Goal: Task Accomplishment & Management: Use online tool/utility

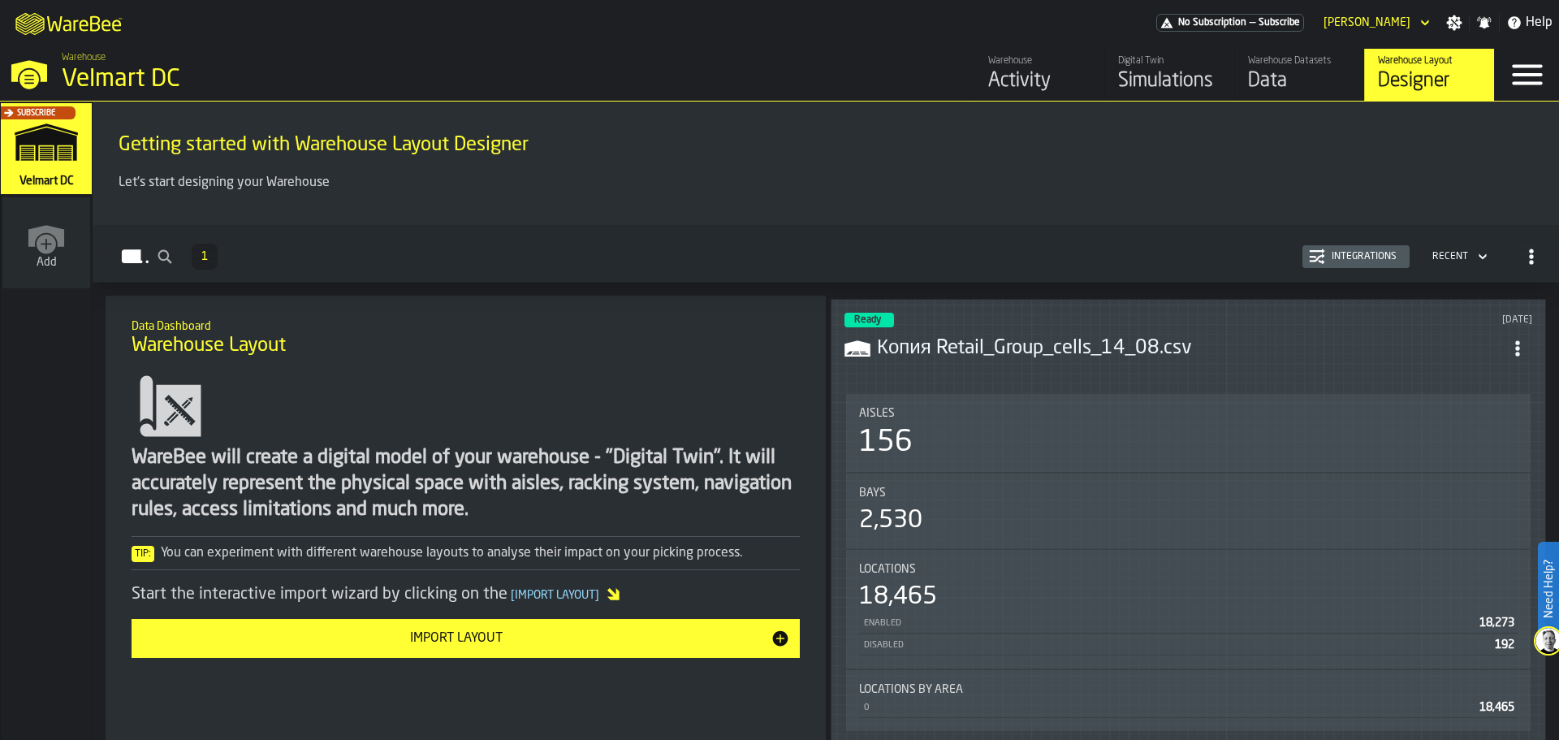
scroll to position [119, 0]
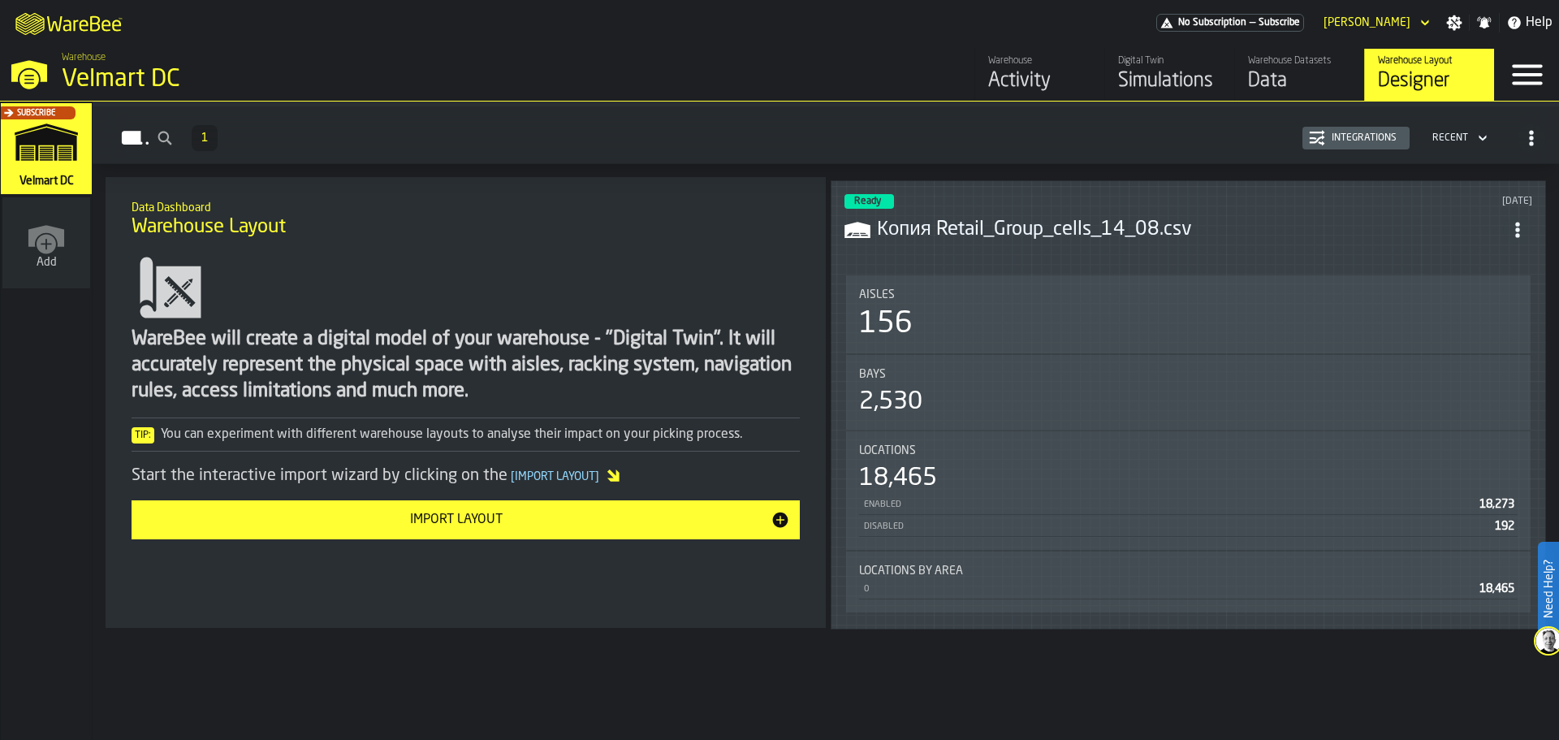
click at [401, 520] on div "Import Layout" at bounding box center [455, 519] width 629 height 19
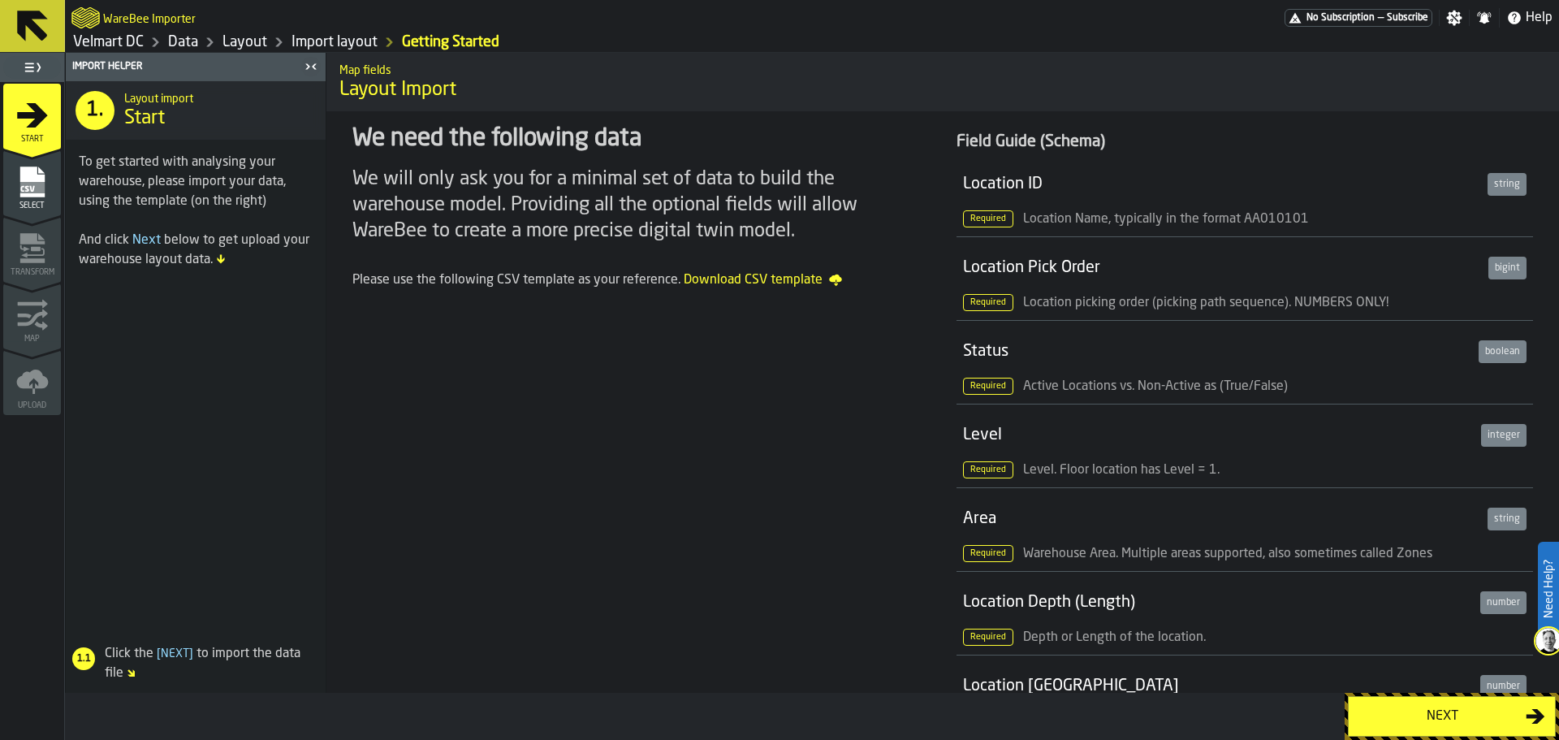
click at [1428, 713] on div "Next" at bounding box center [1441, 715] width 167 height 19
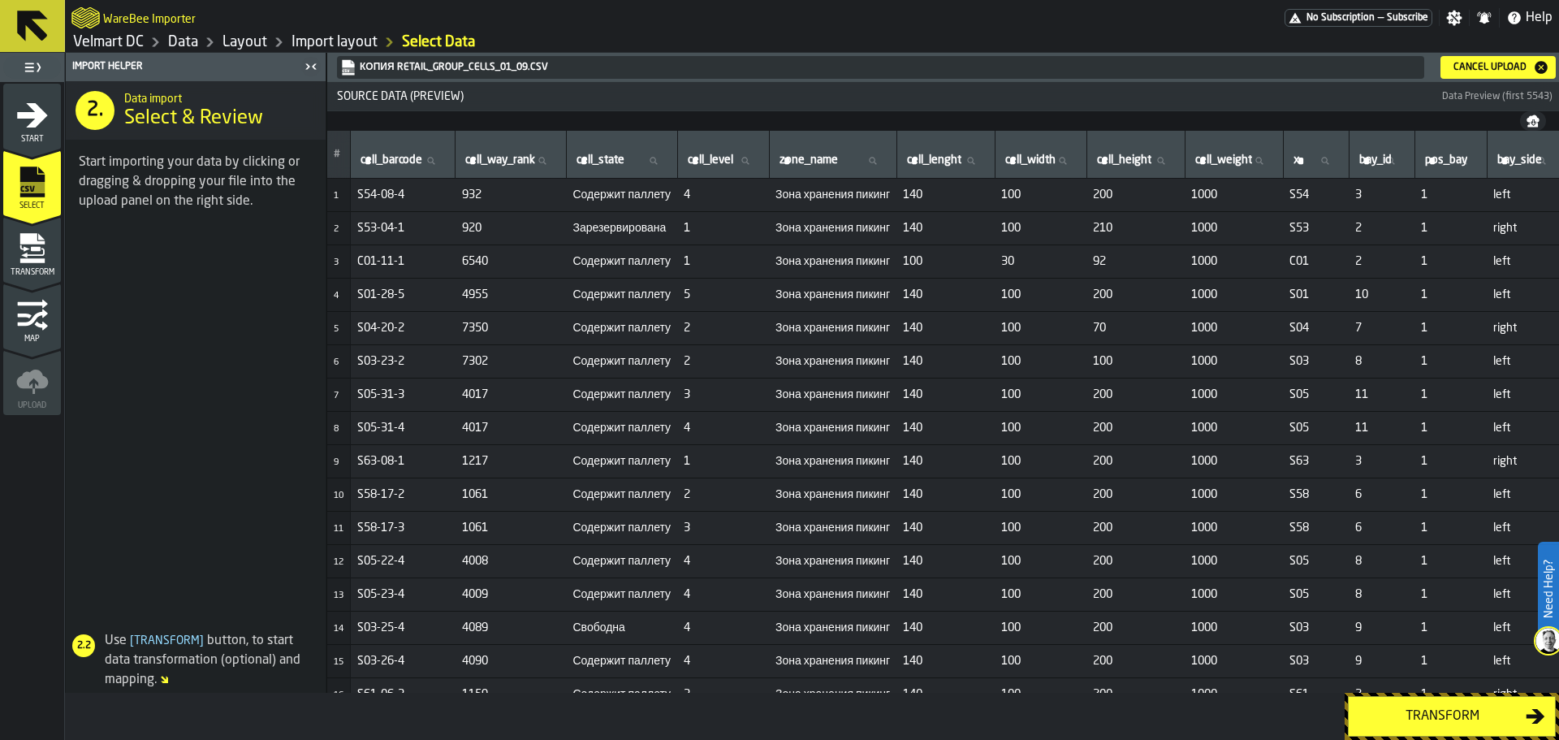
click at [1420, 714] on div "Transform" at bounding box center [1441, 715] width 167 height 19
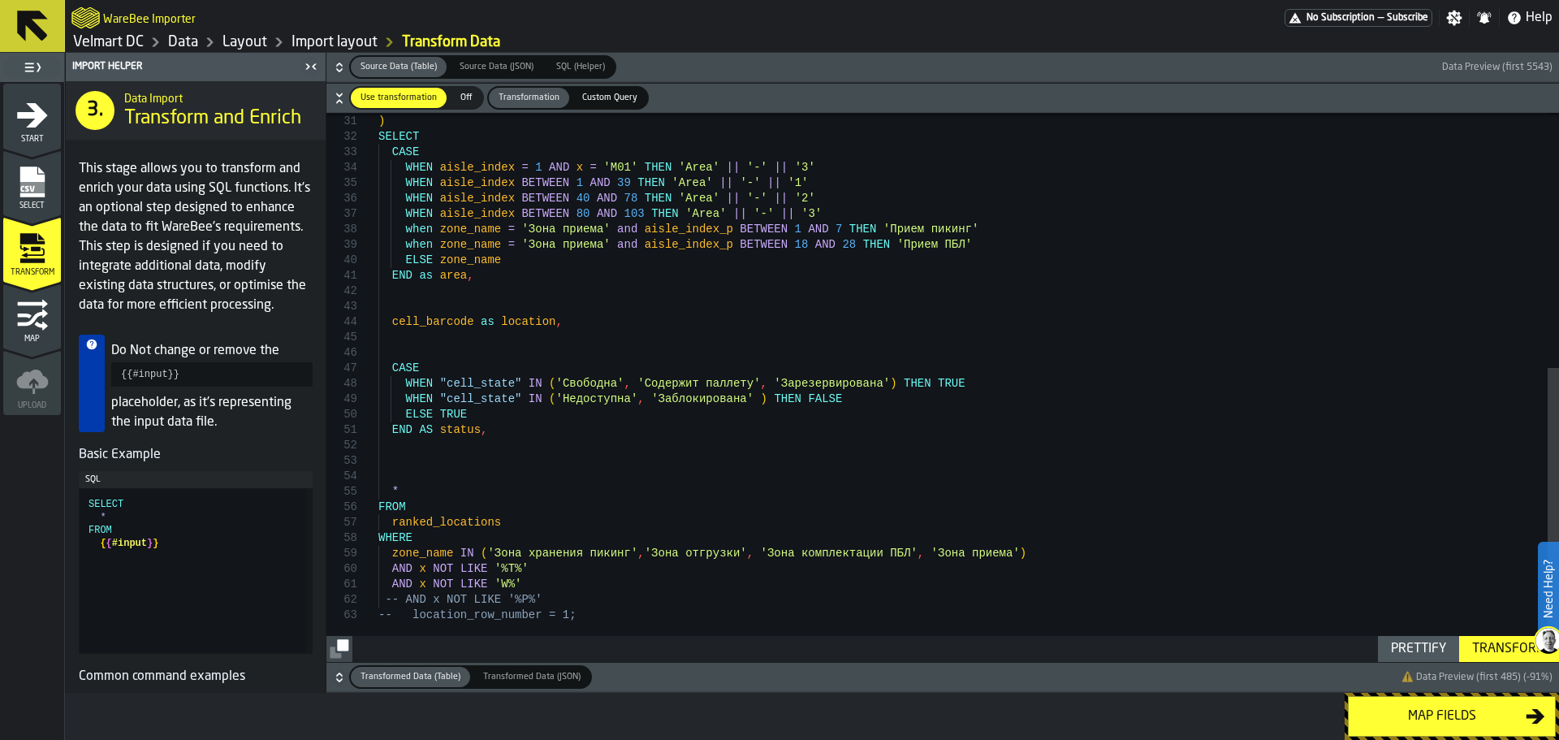
click at [389, 569] on div "{ { #input } } ) SELECT CASE WHEN aisle_index = 1 AND x = 'M01' THEN 'Area' || …" at bounding box center [968, 150] width 1180 height 1024
click at [384, 556] on div "{ { #input } } ) SELECT CASE WHEN aisle_index = 1 AND x = 'M01' THEN 'Area' || …" at bounding box center [968, 150] width 1180 height 1024
click at [390, 554] on div "{ { #input } } ) SELECT CASE WHEN aisle_index = 1 AND x = 'M01' THEN 'Area' || …" at bounding box center [968, 150] width 1180 height 1024
click at [385, 586] on div "{ { #input } } ) SELECT CASE WHEN aisle_index = 1 AND x = 'M01' THEN 'Area' || …" at bounding box center [968, 150] width 1180 height 1024
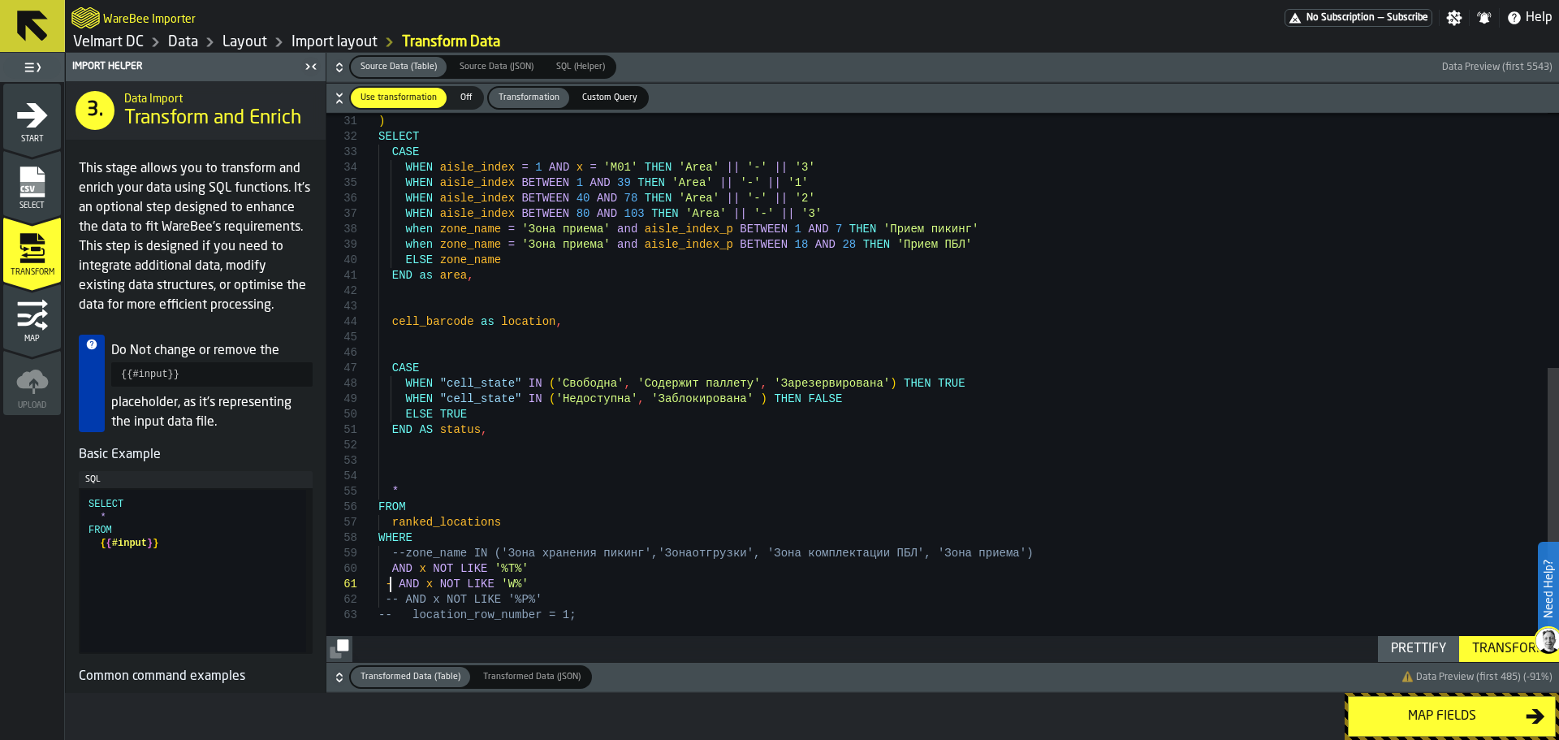
scroll to position [14, 0]
click at [495, 570] on div "{ { #input } } ) SELECT CASE WHEN aisle_index = 1 AND x = 'M01' THEN 'Area' || …" at bounding box center [968, 150] width 1180 height 1024
click at [386, 571] on div "{ { #input } } ) SELECT CASE WHEN aisle_index = 1 AND x = 'M01' THEN 'Area' || …" at bounding box center [968, 150] width 1180 height 1024
click at [496, 570] on div "{ { #input } } ) SELECT CASE WHEN aisle_index = 1 AND x = 'M01' THEN 'Area' || …" at bounding box center [968, 150] width 1180 height 1024
click at [512, 571] on div "{ { #input } } ) SELECT CASE WHEN aisle_index = 1 AND x = 'M01' THEN 'Area' || …" at bounding box center [968, 150] width 1180 height 1024
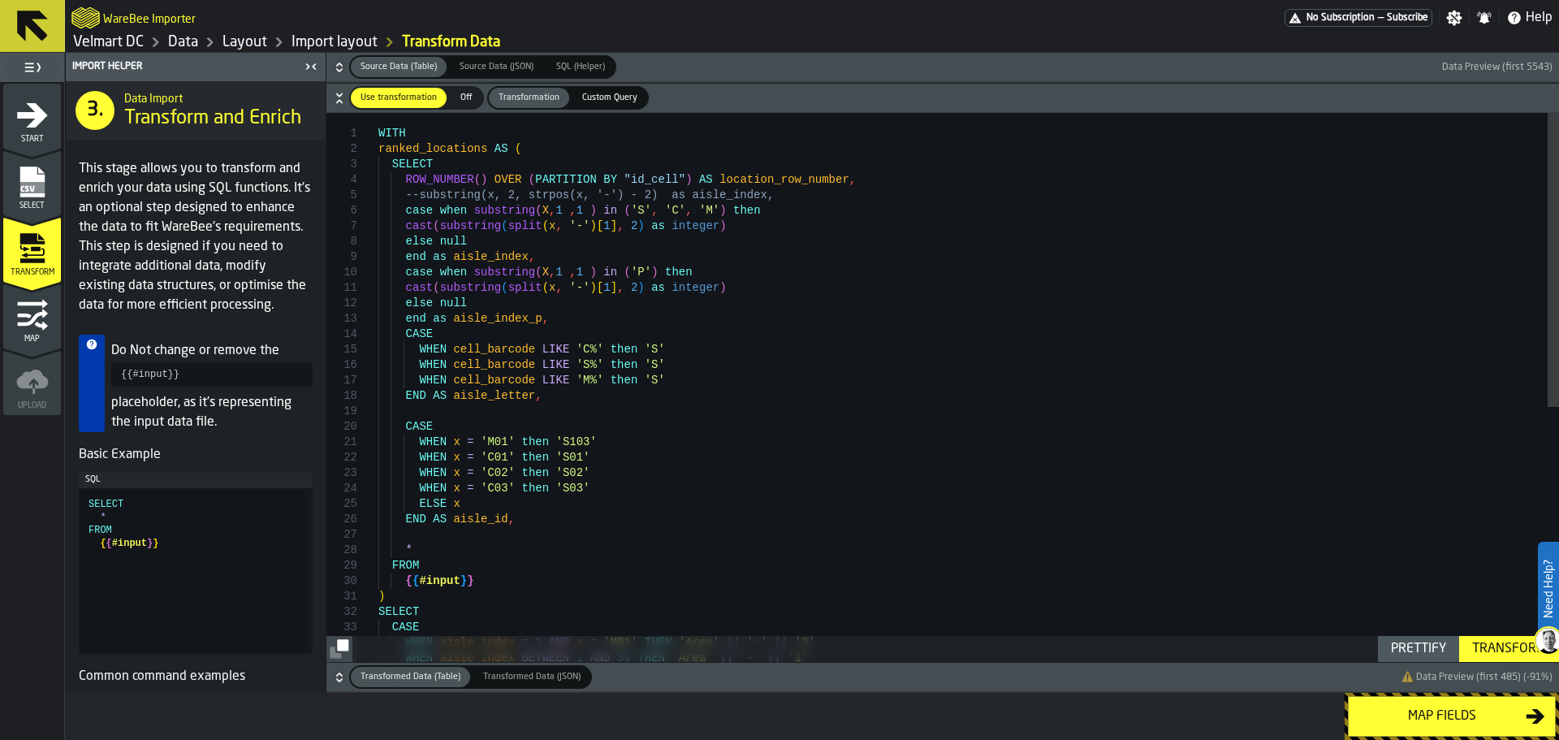
click at [1481, 650] on div "Transform" at bounding box center [1508, 648] width 87 height 19
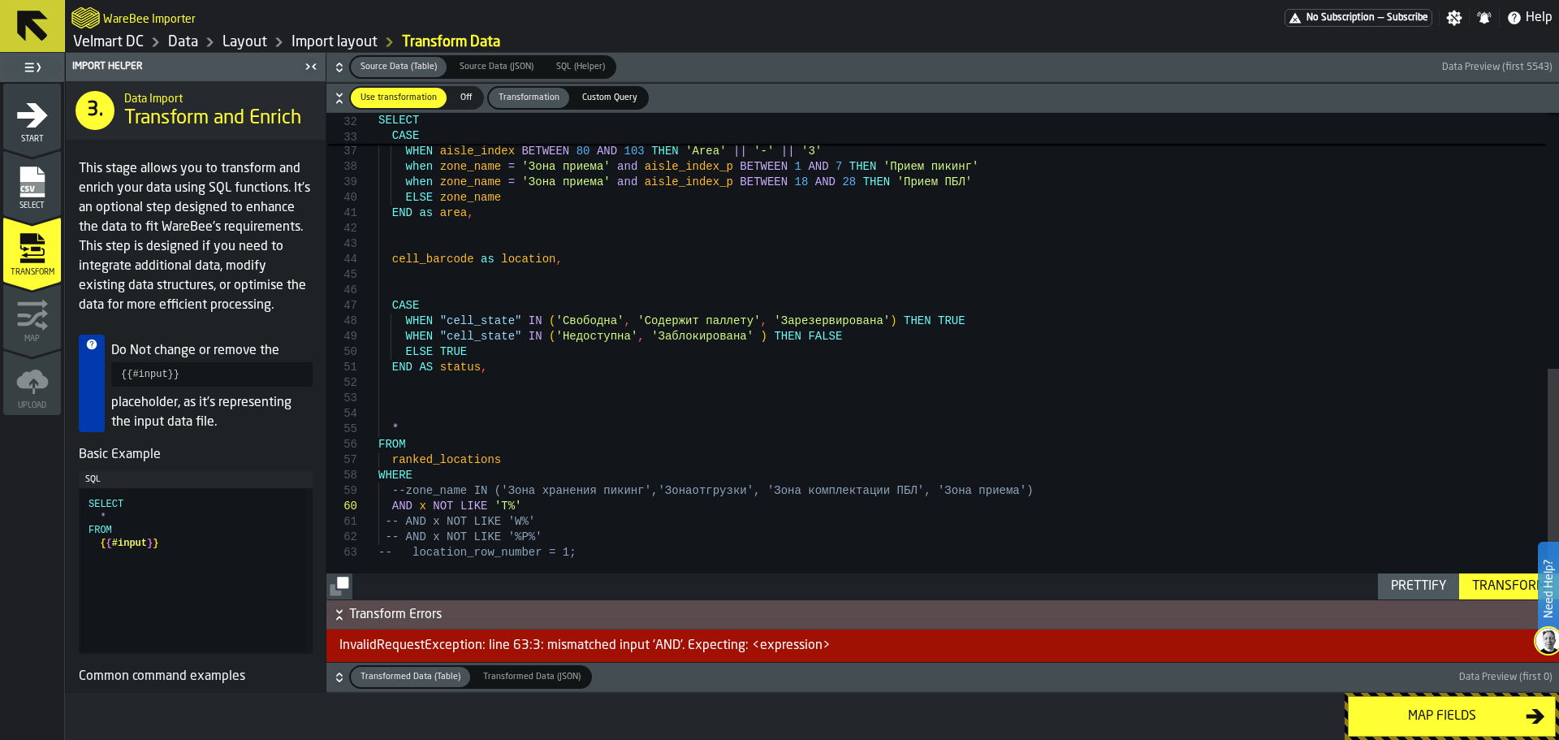
click at [420, 477] on div "WHEN aisle_index BETWEEN 1 AND 39 THEN 'Area' || '-' || '1' WHEN aisle_index BE…" at bounding box center [968, 87] width 1180 height 1024
type textarea "**********"
click at [1488, 585] on div "Transform" at bounding box center [1508, 585] width 87 height 19
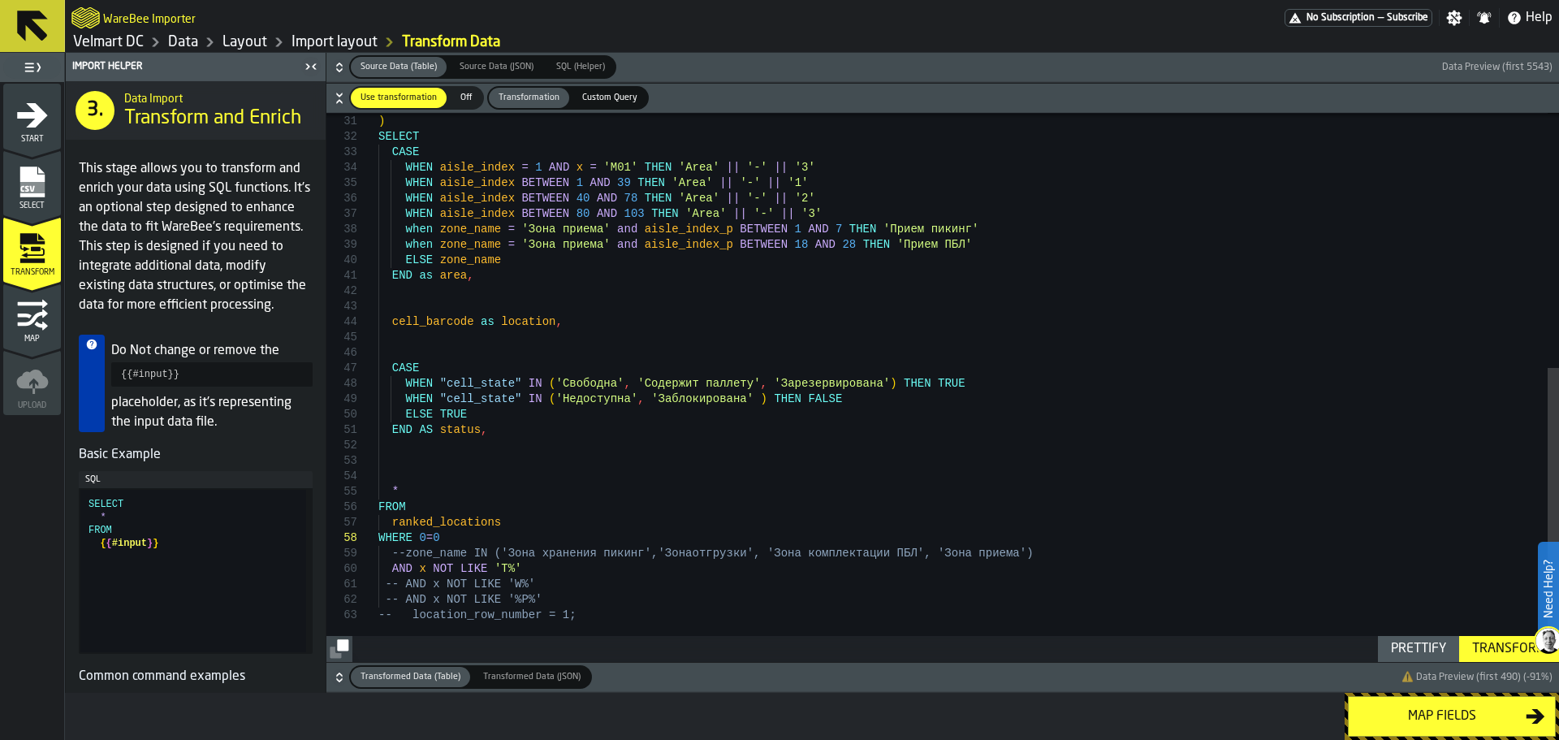
click at [1409, 719] on div "Map fields" at bounding box center [1441, 715] width 167 height 19
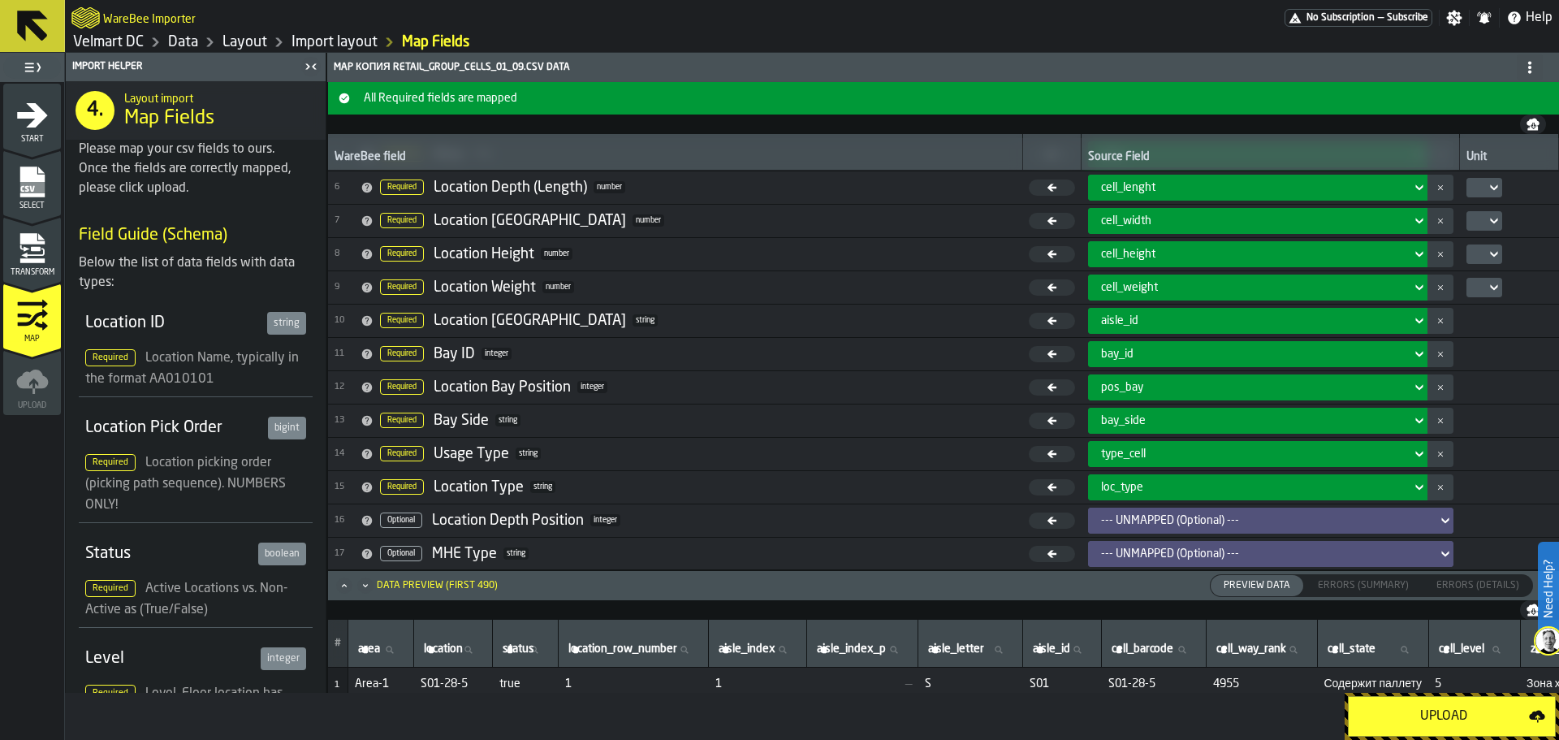
scroll to position [300, 0]
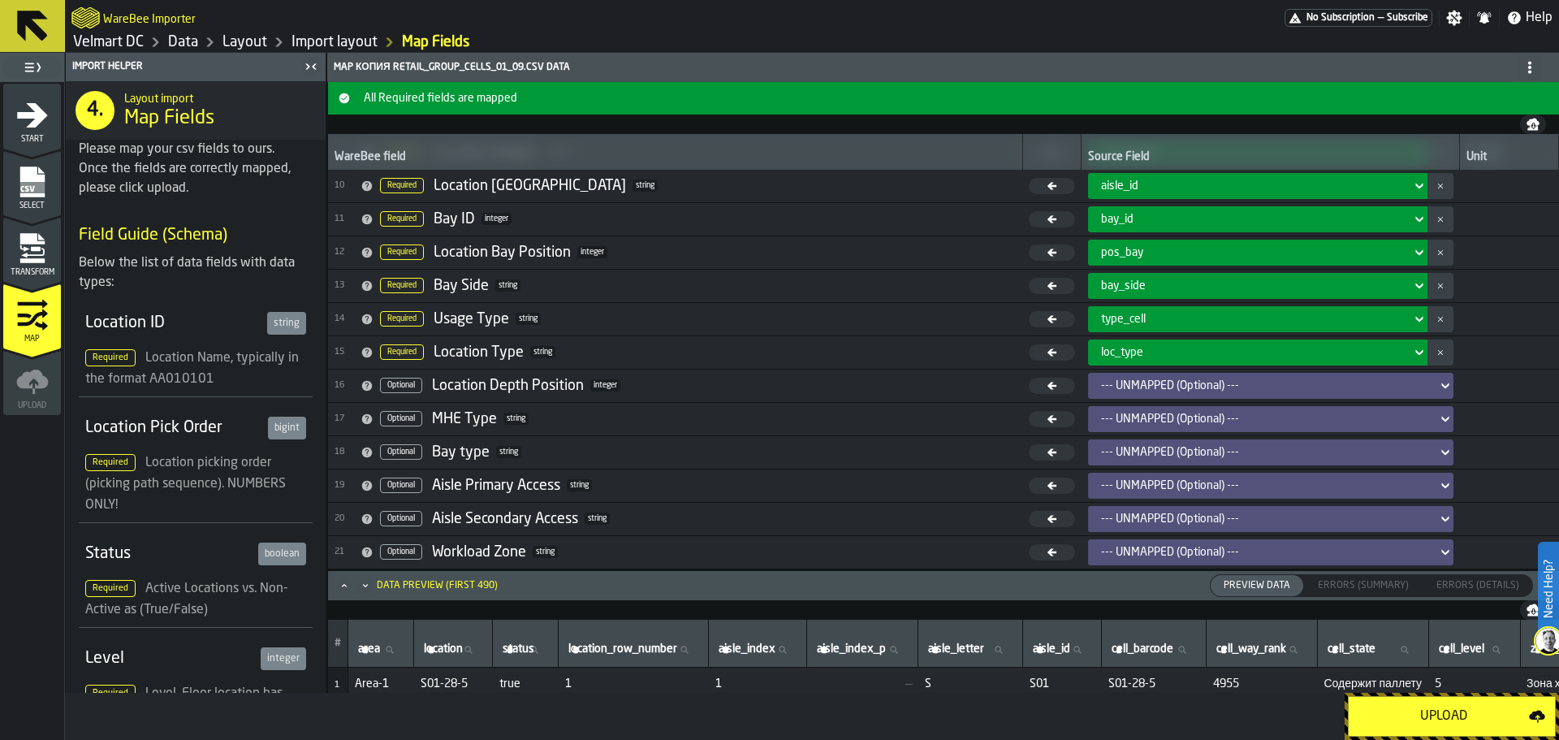
click at [1447, 719] on div "Upload" at bounding box center [1443, 715] width 170 height 19
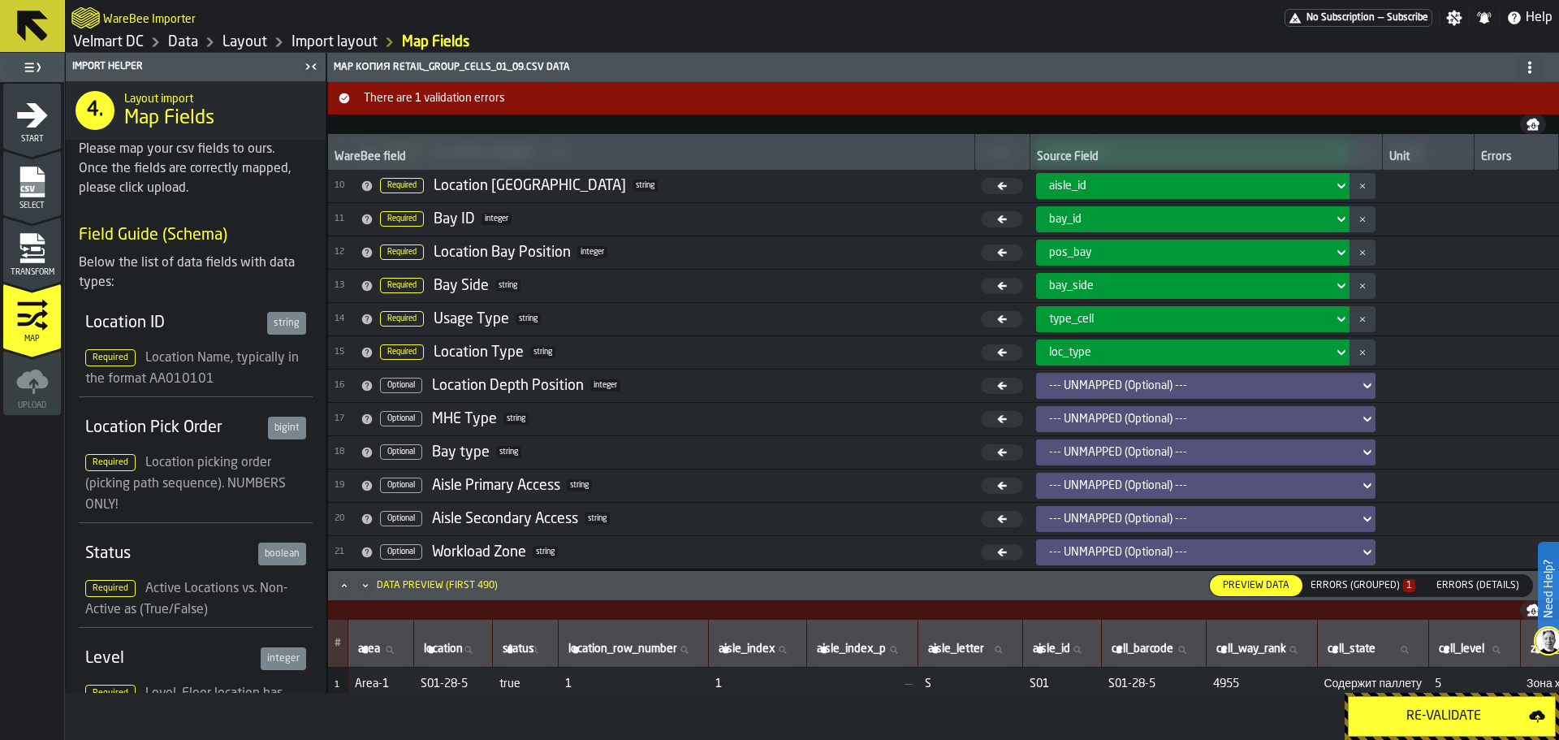
click at [1394, 713] on div "Re-Validate" at bounding box center [1443, 715] width 170 height 19
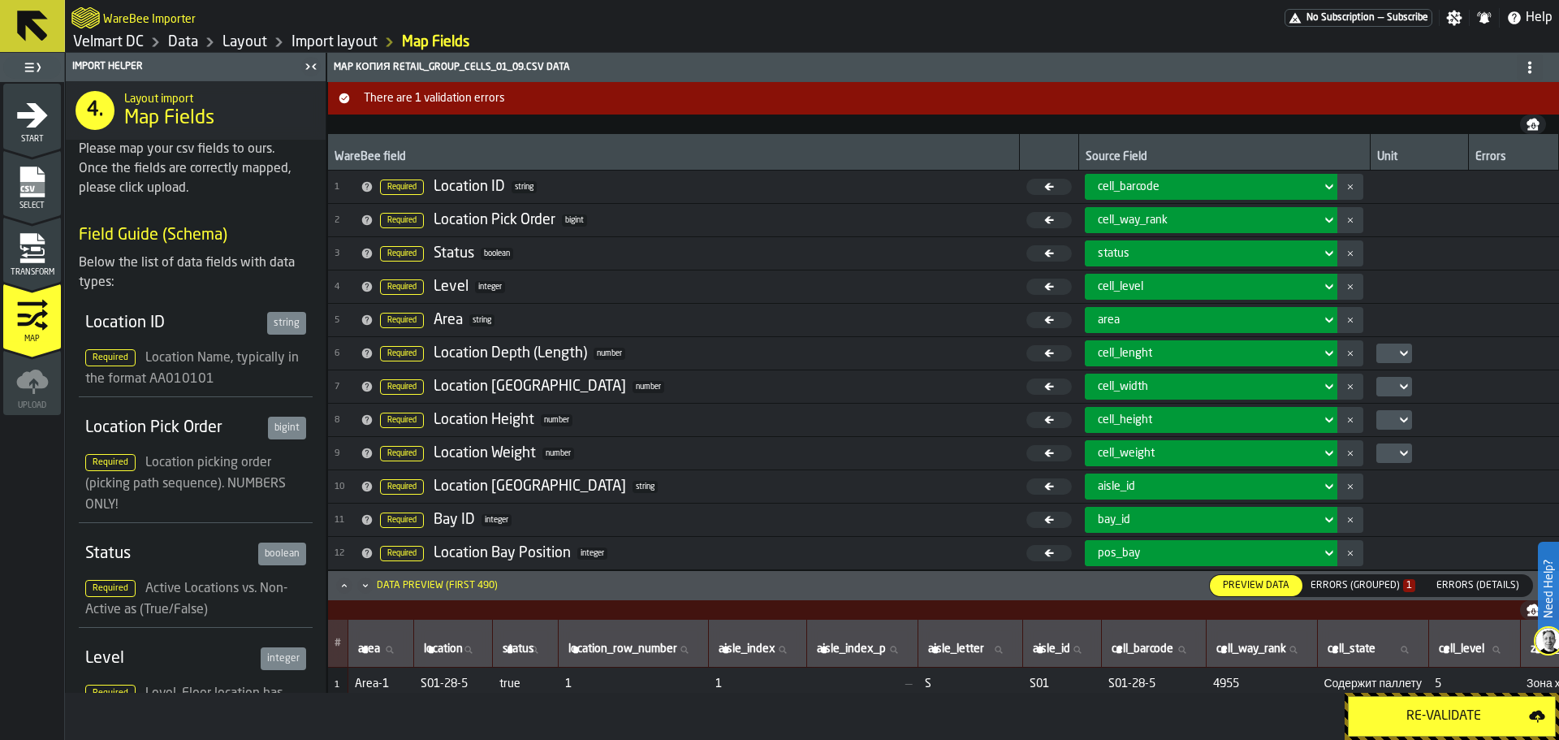
click at [1339, 583] on div "Errors (Grouped) 1" at bounding box center [1362, 585] width 105 height 11
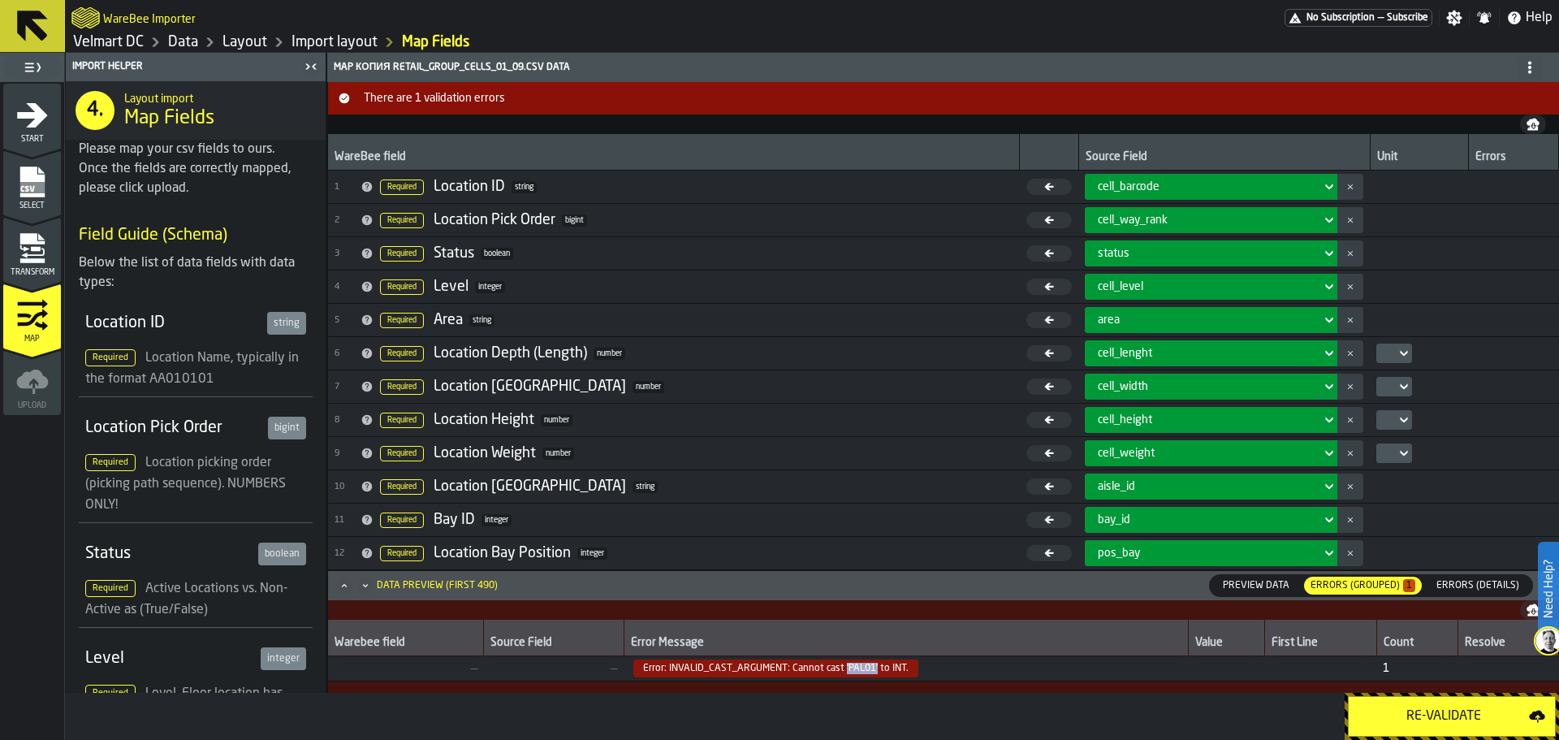
drag, startPoint x: 840, startPoint y: 670, endPoint x: 871, endPoint y: 671, distance: 30.9
click at [871, 671] on span "Error: INVALID_CAST_ARGUMENT: Cannot cast 'PAL01' to INT." at bounding box center [775, 668] width 285 height 18
click at [858, 672] on span "Error: INVALID_CAST_ARGUMENT: Cannot cast 'PAL01' to INT." at bounding box center [775, 668] width 285 height 18
drag, startPoint x: 872, startPoint y: 666, endPoint x: 839, endPoint y: 671, distance: 33.6
click at [839, 671] on span "Error: INVALID_CAST_ARGUMENT: Cannot cast 'PAL01' to INT." at bounding box center [775, 668] width 285 height 18
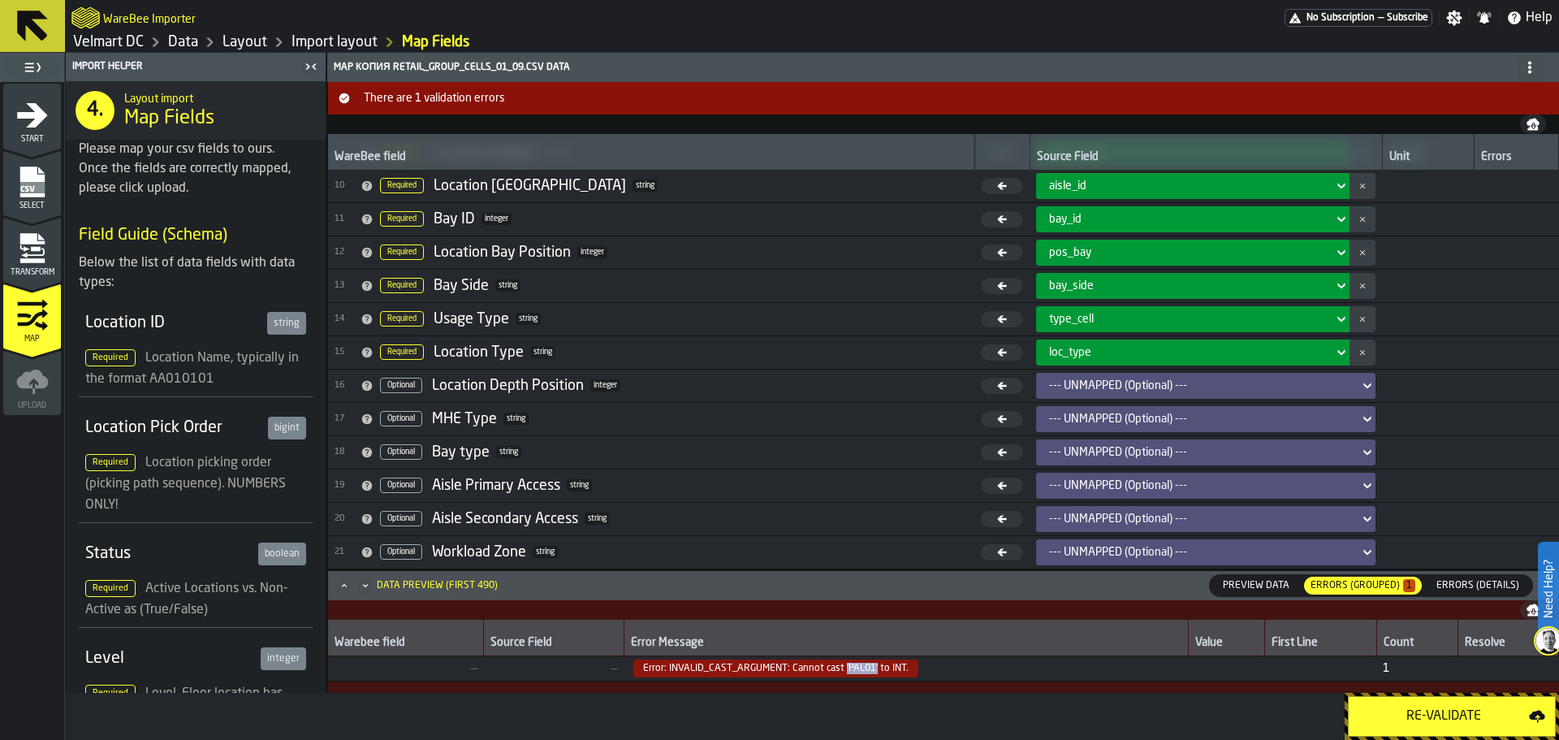
click at [842, 670] on span "Error: INVALID_CAST_ARGUMENT: Cannot cast 'PAL01' to INT." at bounding box center [775, 668] width 285 height 18
click at [854, 667] on span "Error: INVALID_CAST_ARGUMENT: Cannot cast 'PAL01' to INT." at bounding box center [775, 668] width 285 height 18
click at [15, 259] on div "Transform" at bounding box center [32, 254] width 58 height 45
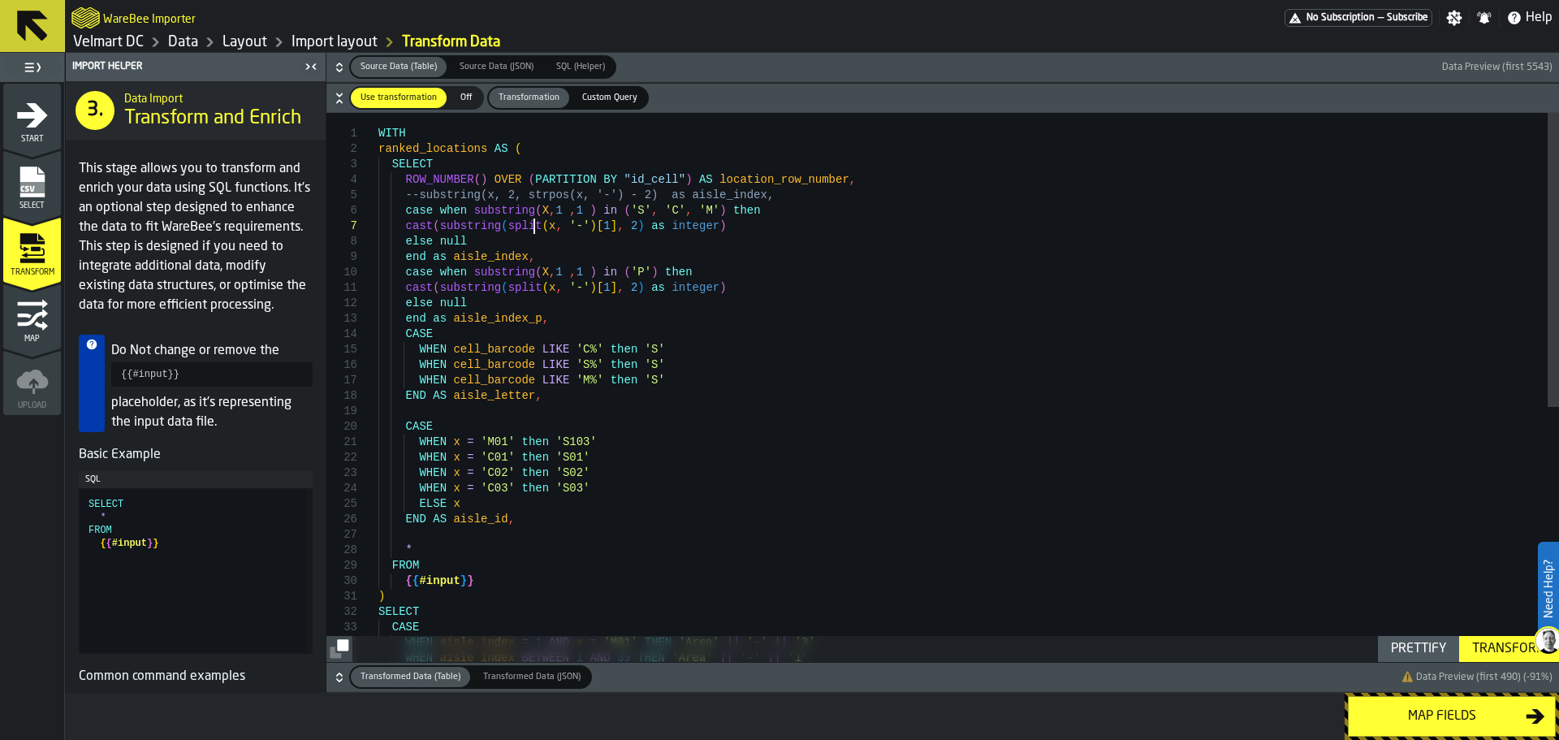
click at [534, 223] on div "WITH ranked_locations AS ( SELECT ROW_NUMBER ( ) OVER ( PARTITION BY "id_cell" …" at bounding box center [968, 625] width 1180 height 1024
click at [621, 275] on div "{ { #input } } ) SELECT CASE WHEN aisle_index = 1 AND x = 'M01' THEN 'Area' || …" at bounding box center [968, 625] width 1180 height 1024
click at [642, 269] on div "{ { #input } } ) SELECT CASE WHEN aisle_index = 1 AND x = 'M01' THEN 'Area' || …" at bounding box center [968, 625] width 1180 height 1024
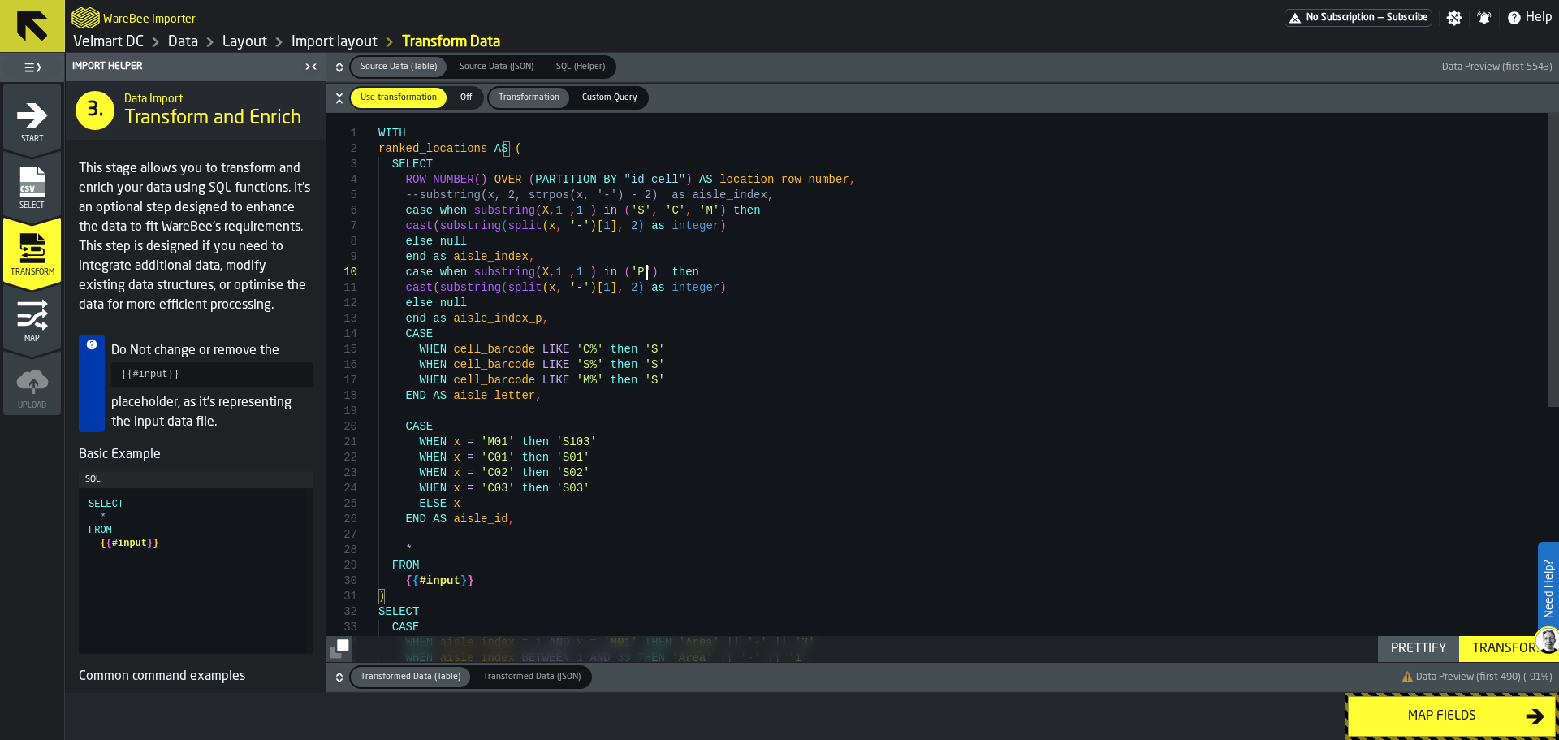
scroll to position [140, 0]
type textarea "**********"
click at [1489, 656] on div "Transform" at bounding box center [1508, 648] width 87 height 19
click at [1421, 721] on div "Map fields" at bounding box center [1441, 715] width 167 height 19
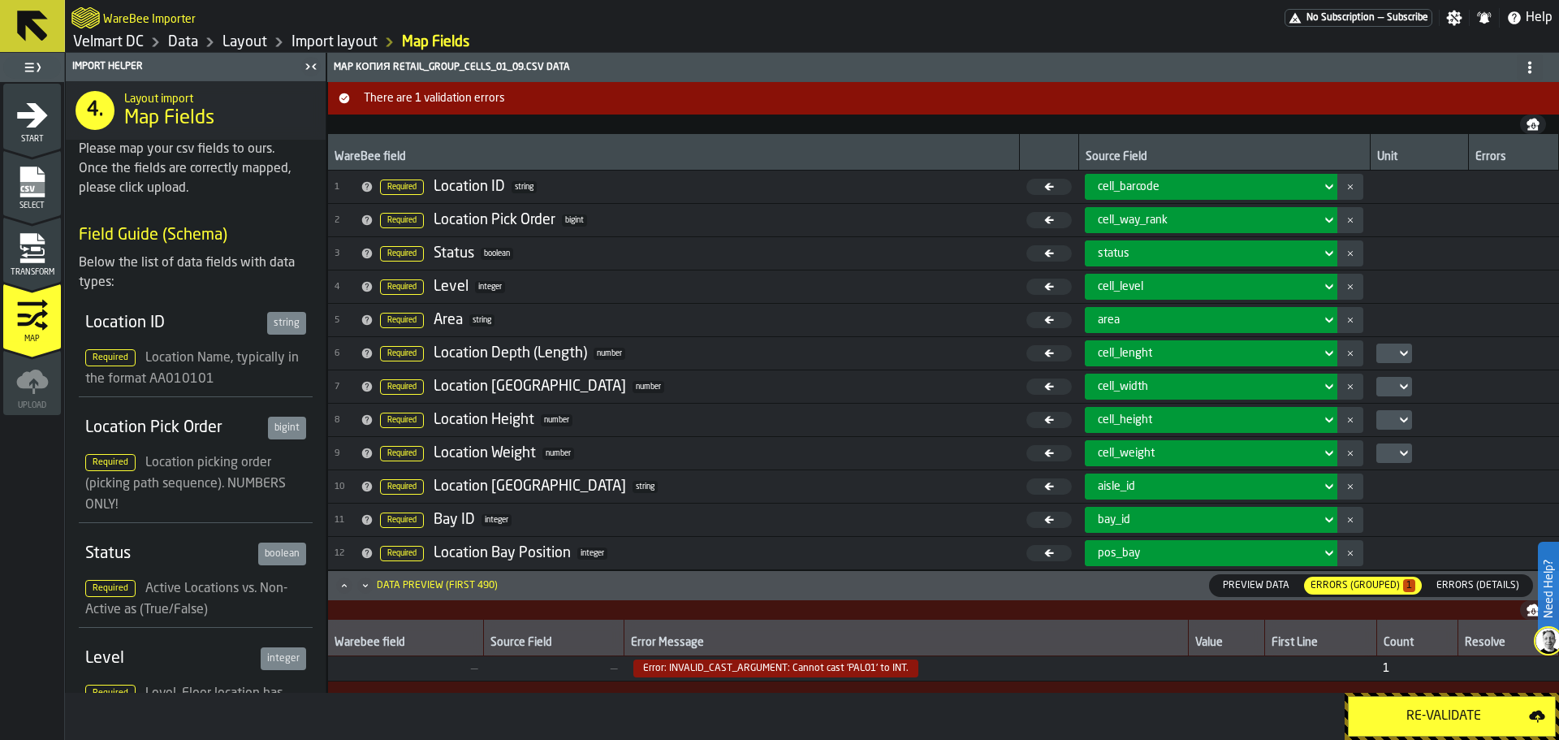
click at [1412, 715] on div "Re-Validate" at bounding box center [1443, 715] width 170 height 19
drag, startPoint x: 808, startPoint y: 669, endPoint x: 871, endPoint y: 671, distance: 63.3
click at [871, 671] on span "Error: INVALID_CAST_ARGUMENT: Cannot cast 'PAL01' to INT." at bounding box center [775, 668] width 285 height 18
click at [38, 261] on icon "menu Transform" at bounding box center [31, 260] width 24 height 5
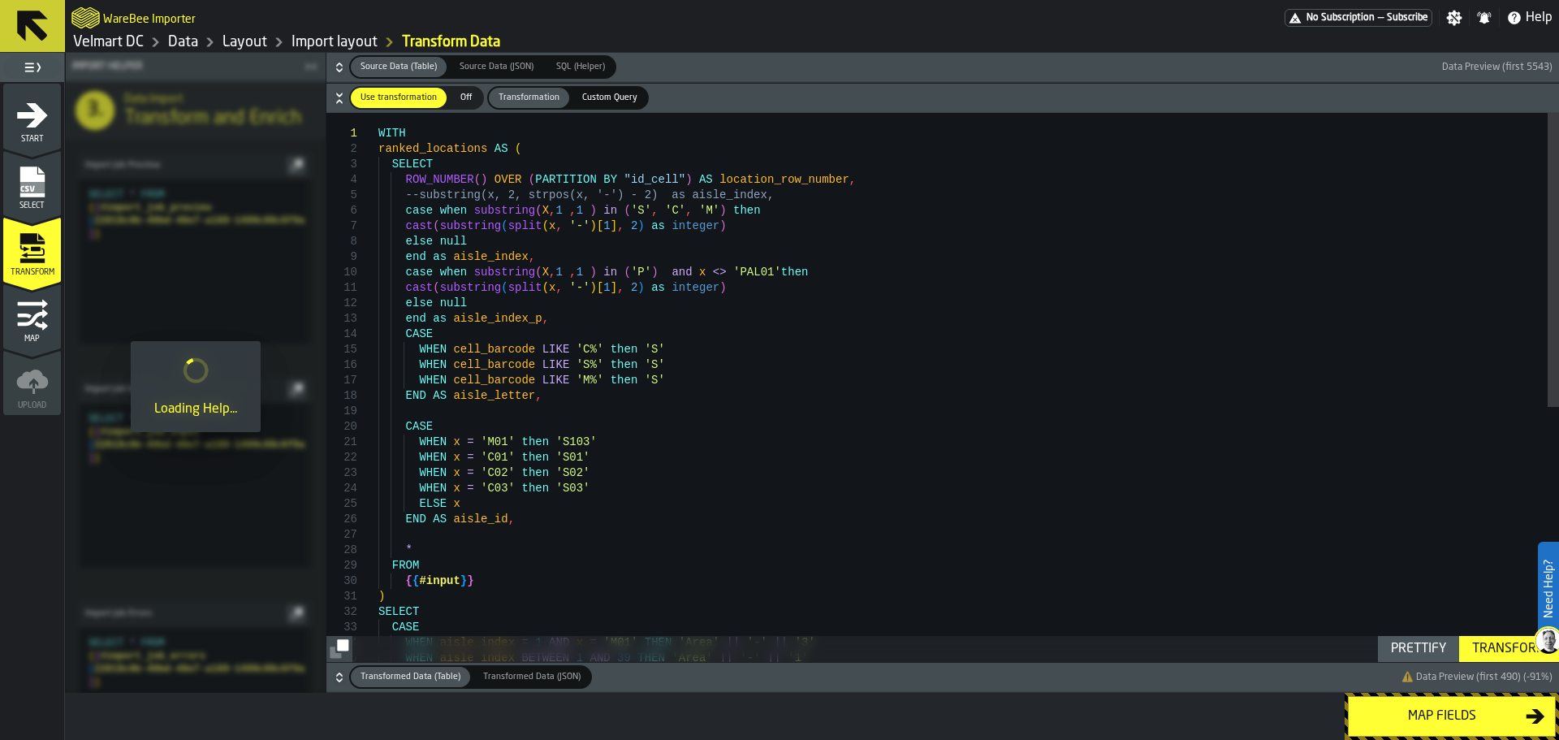
scroll to position [0, 0]
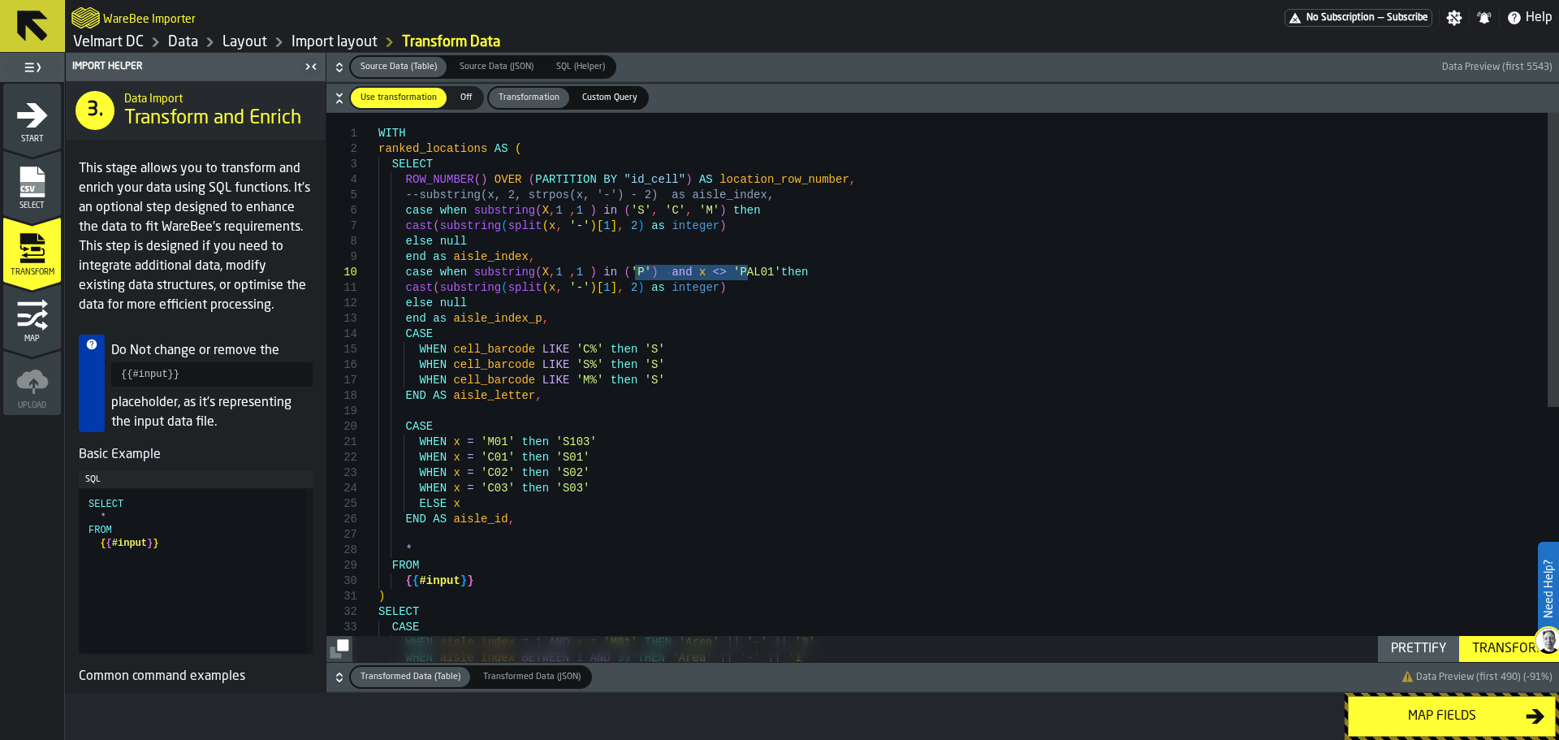
drag, startPoint x: 746, startPoint y: 272, endPoint x: 636, endPoint y: 274, distance: 109.6
click at [636, 274] on div "WITH ranked_locations AS ( SELECT ROW_NUMBER ( ) OVER ( PARTITION BY "id_cell" …" at bounding box center [968, 625] width 1180 height 1024
click at [687, 274] on div "WITH ranked_locations AS ( SELECT ROW_NUMBER ( ) OVER ( PARTITION BY "id_cell" …" at bounding box center [968, 625] width 1180 height 1024
click at [743, 274] on div "WITH ranked_locations AS ( SELECT ROW_NUMBER ( ) OVER ( PARTITION BY "id_cell" …" at bounding box center [968, 625] width 1180 height 1024
click at [748, 278] on div "WITH ranked_locations AS ( SELECT ROW_NUMBER ( ) OVER ( PARTITION BY "id_cell" …" at bounding box center [968, 625] width 1180 height 1024
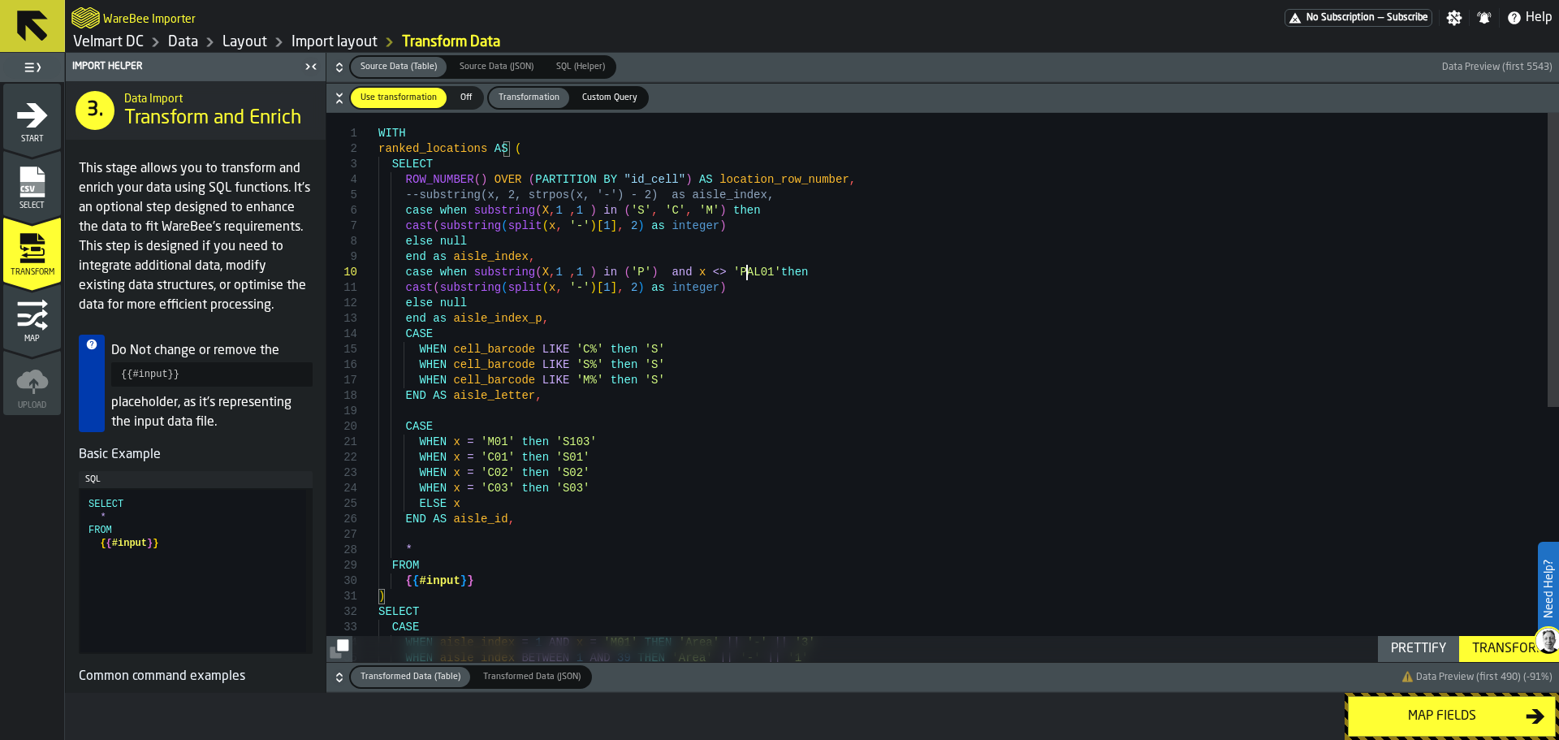
scroll to position [140, 0]
type textarea "**********"
click at [40, 319] on icon "menu Map" at bounding box center [32, 315] width 32 height 32
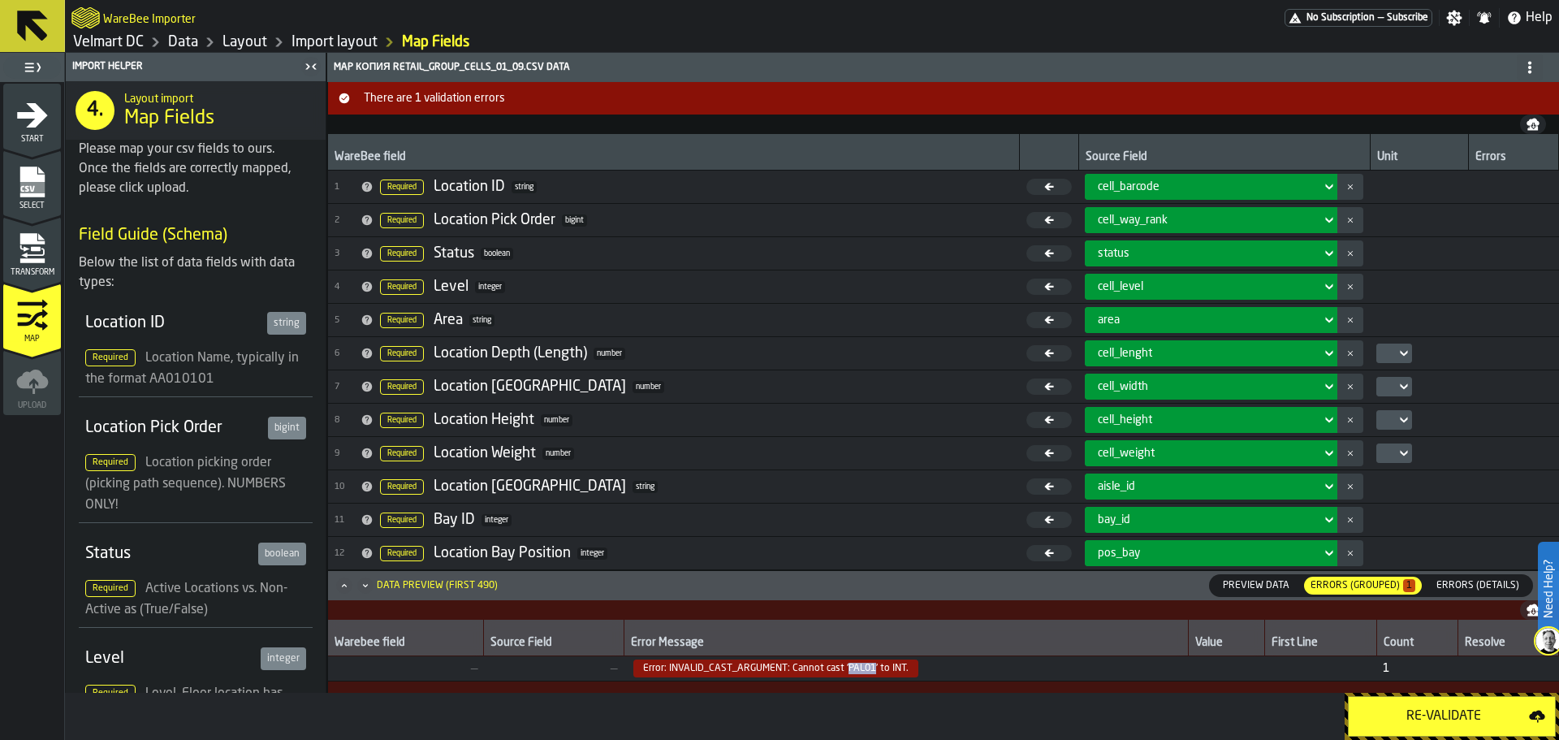
drag, startPoint x: 843, startPoint y: 671, endPoint x: 868, endPoint y: 674, distance: 24.5
click at [868, 674] on span "Error: INVALID_CAST_ARGUMENT: Cannot cast 'PAL01' to INT." at bounding box center [775, 668] width 285 height 18
copy span "PAL01"
click at [26, 269] on span "Transform" at bounding box center [32, 272] width 58 height 9
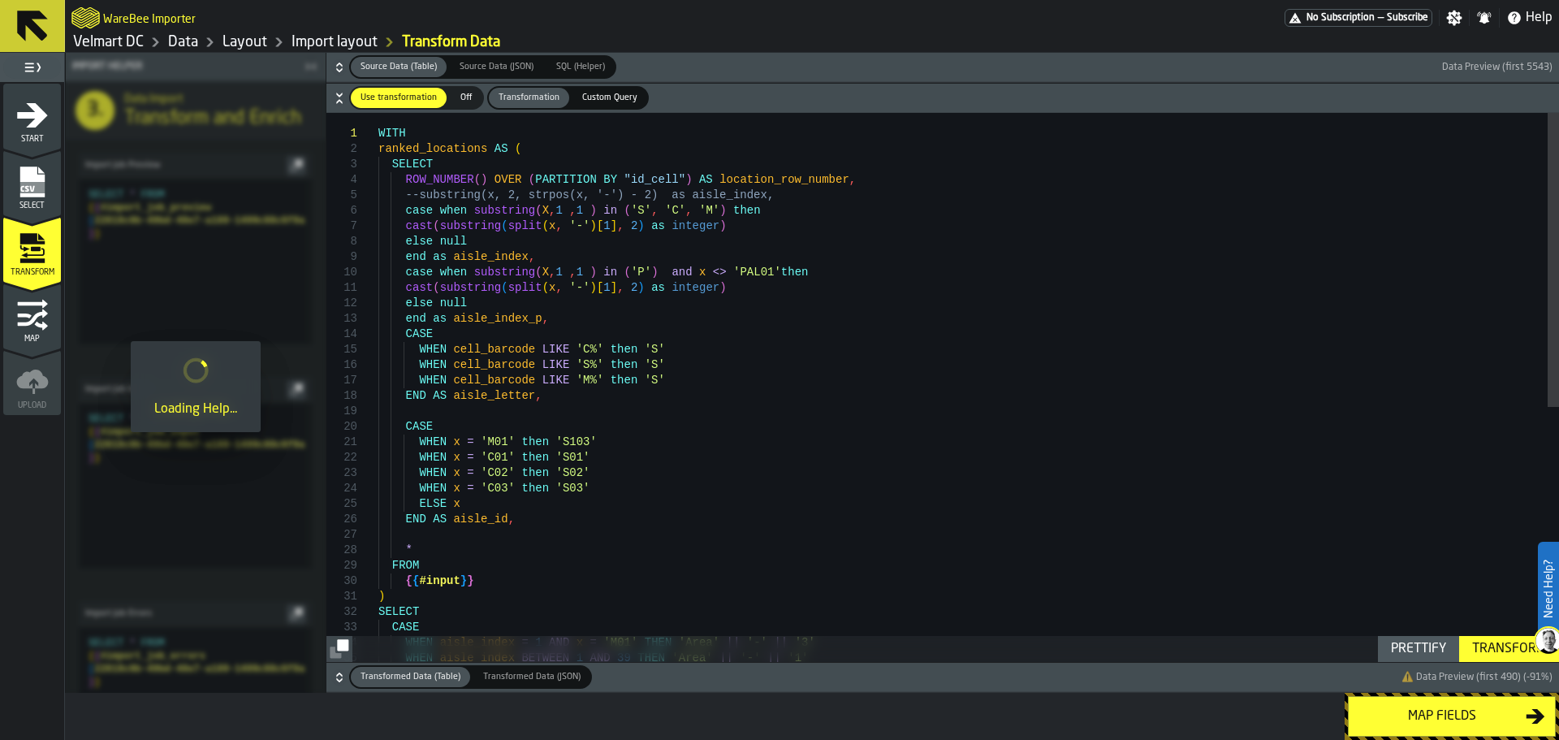
type textarea "**********"
click at [725, 274] on div "WITH ranked_locations AS ( SELECT ROW_NUMBER ( ) OVER ( PARTITION BY "id_cell" …" at bounding box center [968, 625] width 1180 height 1024
click at [697, 272] on div "WITH ranked_locations AS ( SELECT ROW_NUMBER ( ) OVER ( PARTITION BY "id_cell" …" at bounding box center [968, 625] width 1180 height 1024
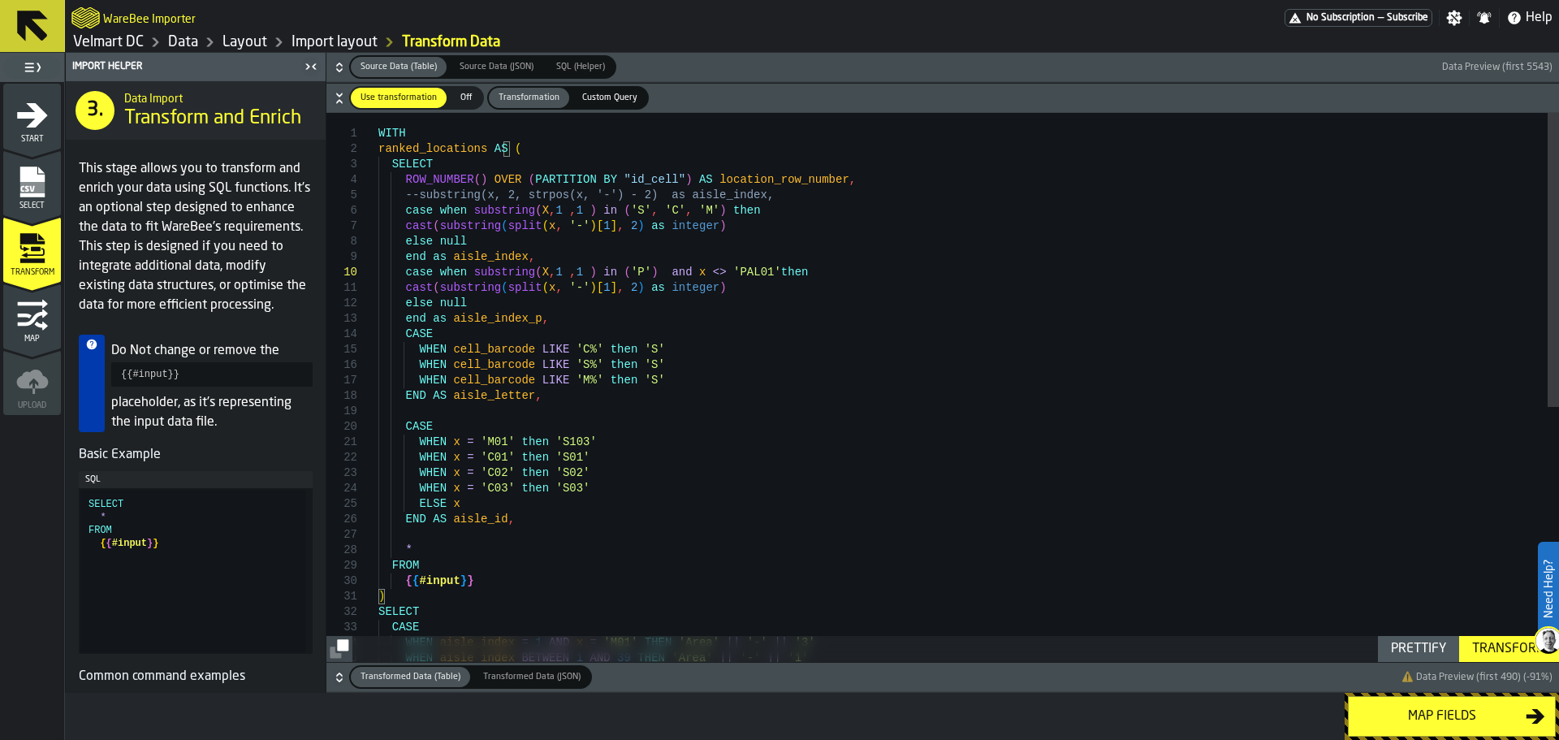
click at [1496, 652] on div "Transform" at bounding box center [1508, 648] width 87 height 19
click at [1442, 723] on div "Map fields" at bounding box center [1441, 715] width 167 height 19
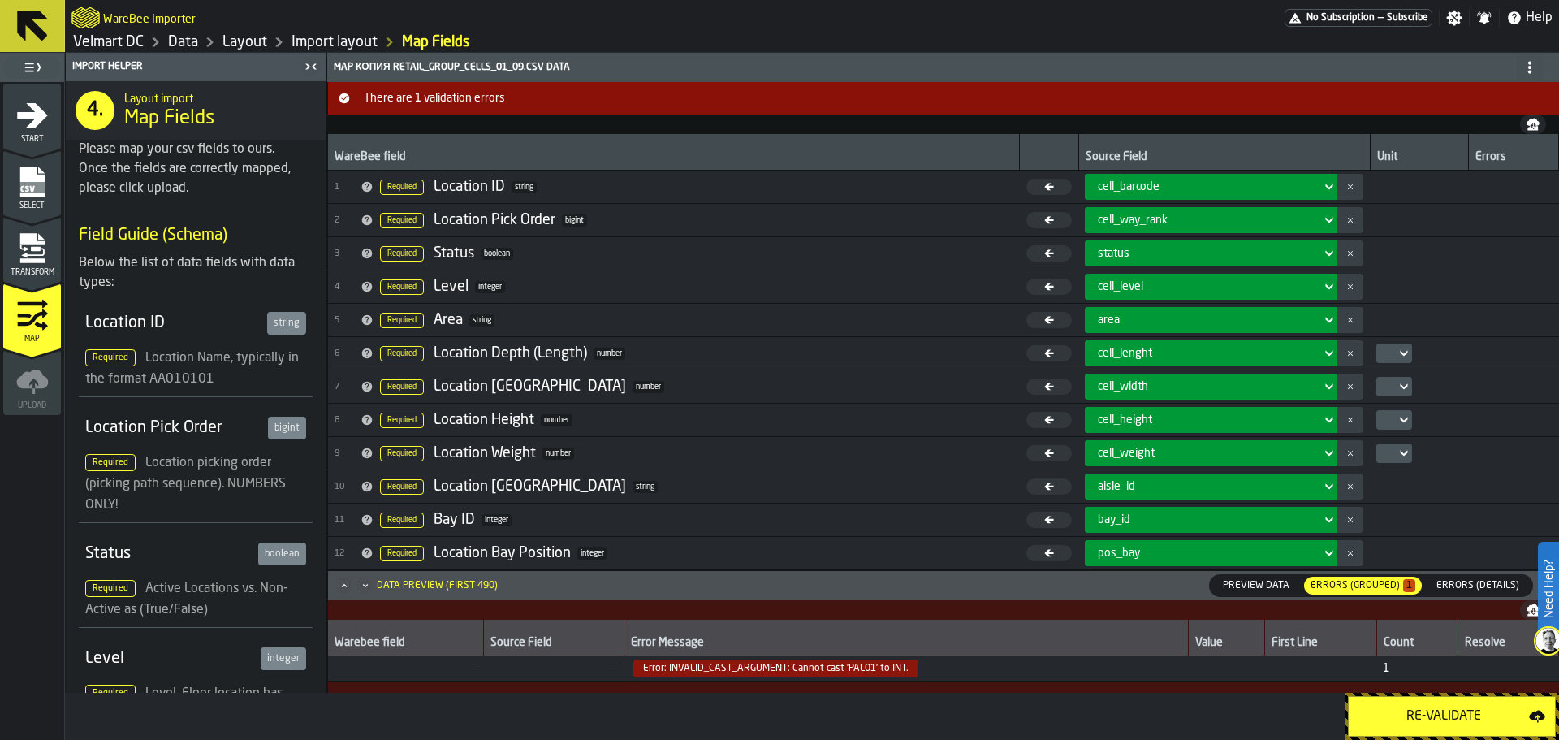
click at [1381, 709] on div "Re-Validate" at bounding box center [1443, 715] width 170 height 19
click at [42, 248] on icon "menu Transform" at bounding box center [33, 253] width 24 height 10
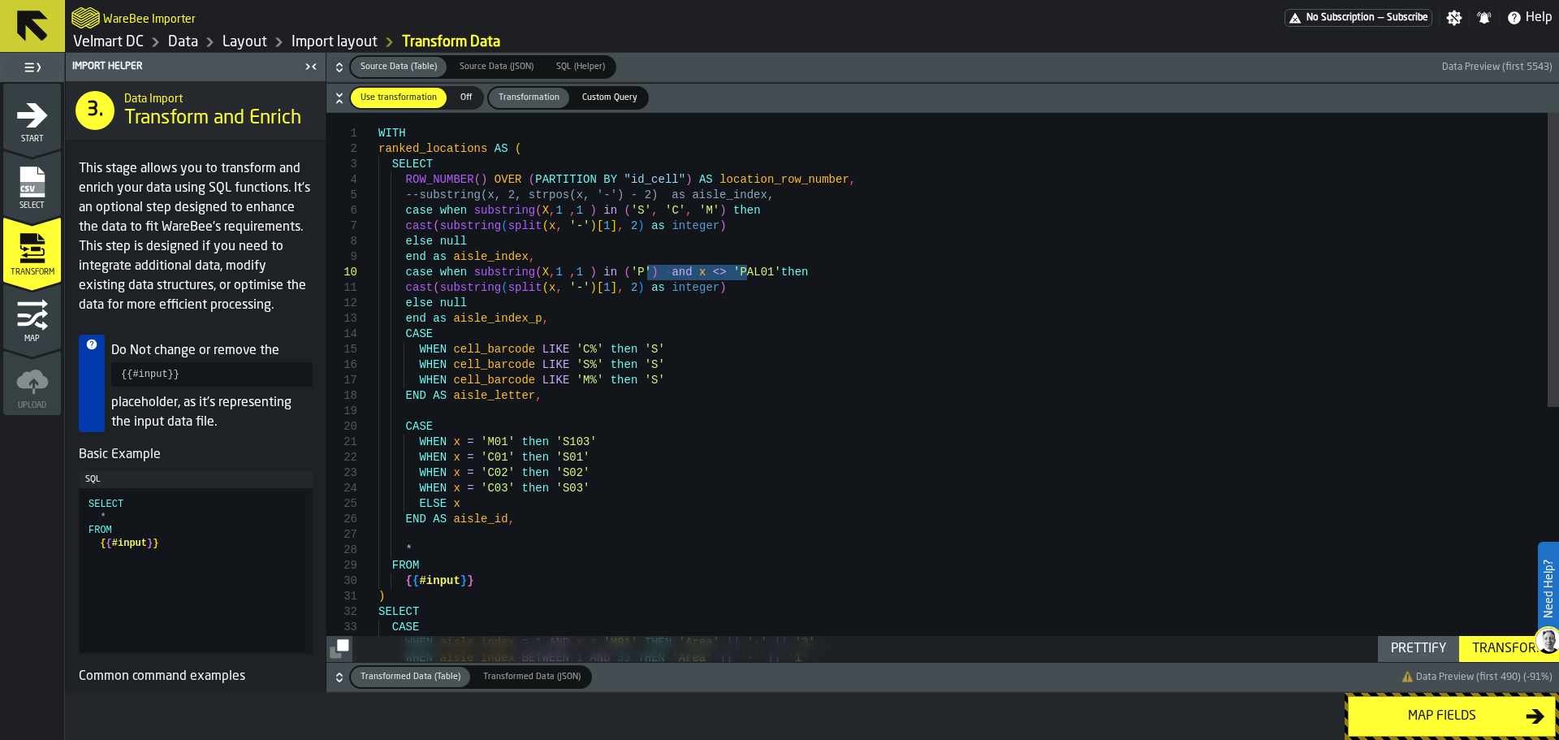
drag, startPoint x: 646, startPoint y: 272, endPoint x: 748, endPoint y: 271, distance: 101.5
click at [748, 271] on div "WITH ranked_locations AS ( SELECT ROW_NUMBER ( ) OVER ( PARTITION BY "id_cell" …" at bounding box center [968, 625] width 1180 height 1024
click at [623, 272] on div "WITH ranked_locations AS ( SELECT ROW_NUMBER ( ) OVER ( PARTITION BY "id_cell" …" at bounding box center [968, 625] width 1180 height 1024
click at [670, 276] on div "WITH ranked_locations AS ( SELECT ROW_NUMBER ( ) OVER ( PARTITION BY "id_cell" …" at bounding box center [968, 625] width 1180 height 1024
click at [636, 275] on div "WITH ranked_locations AS ( SELECT ROW_NUMBER ( ) OVER ( PARTITION BY "id_cell" …" at bounding box center [968, 625] width 1180 height 1024
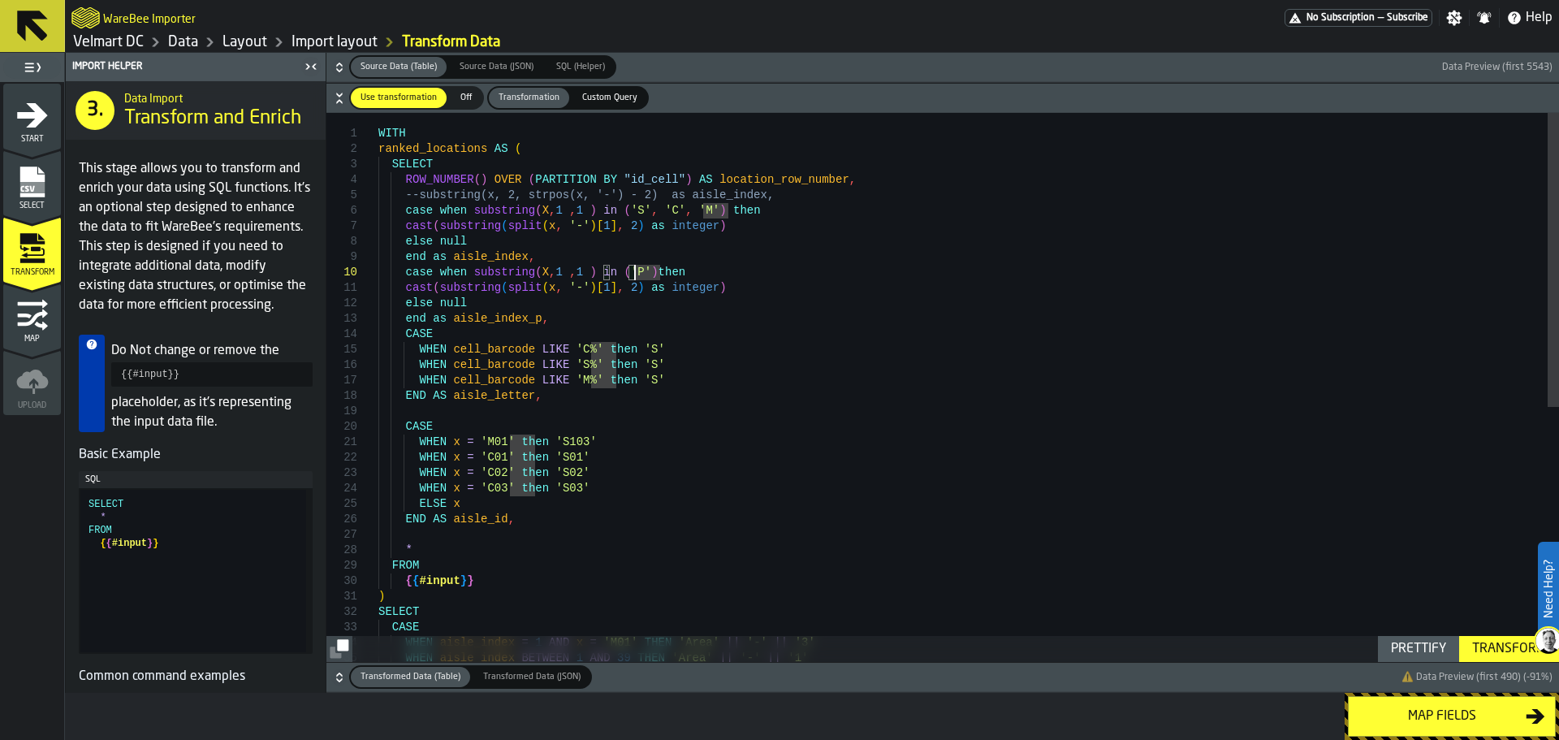
scroll to position [140, 0]
click at [487, 396] on div "{ { #input } } ) SELECT CASE WHEN aisle_index = 1 AND x = 'M01' THEN 'Area' || …" at bounding box center [968, 625] width 1180 height 1024
click at [474, 265] on div "{ { #input } } ) SELECT CASE WHEN aisle_index = 1 AND x = 'M01' THEN 'Area' || …" at bounding box center [968, 625] width 1180 height 1024
click at [480, 253] on div "{ { #input } } ) SELECT CASE WHEN aisle_index = 1 AND x = 'M01' THEN 'Area' || …" at bounding box center [968, 625] width 1180 height 1024
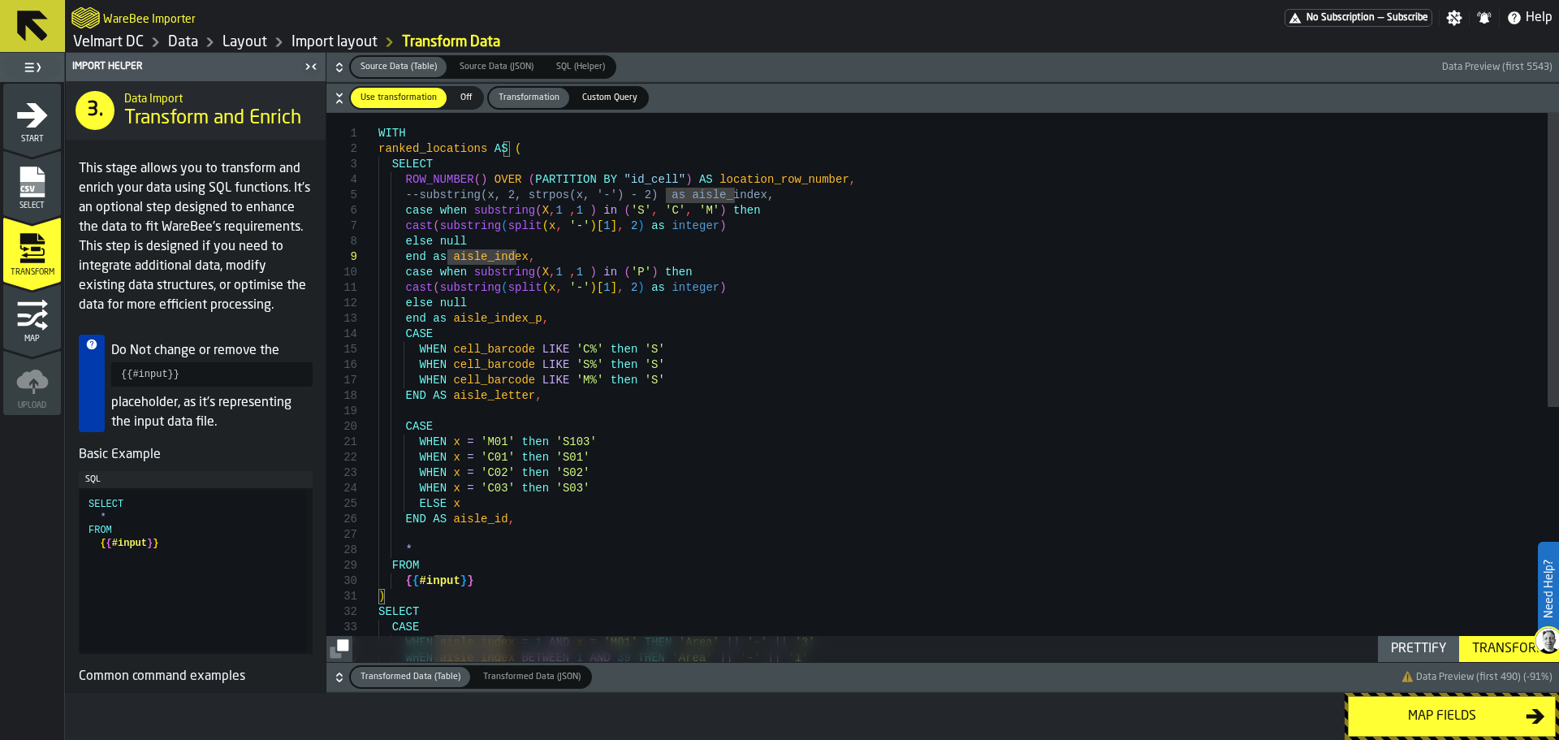
click at [462, 300] on div "{ { #input } } ) SELECT CASE WHEN aisle_index = 1 AND x = 'M01' THEN 'Area' || …" at bounding box center [968, 625] width 1180 height 1024
click at [485, 330] on div "{ { #input } } ) SELECT CASE WHEN aisle_index = 1 AND x = 'M01' THEN 'Area' || …" at bounding box center [968, 625] width 1180 height 1024
click at [499, 320] on div "{ { #input } } ) SELECT CASE WHEN aisle_index = 1 AND x = 'M01' THEN 'Area' || …" at bounding box center [968, 625] width 1180 height 1024
click at [532, 318] on div "{ { #input } } ) SELECT CASE WHEN aisle_index = 1 AND x = 'M01' THEN 'Area' || …" at bounding box center [968, 625] width 1180 height 1024
click at [530, 325] on div "{ { #input } } ) SELECT CASE WHEN aisle_index = 1 AND x = 'M01' THEN 'Area' || …" at bounding box center [968, 625] width 1180 height 1024
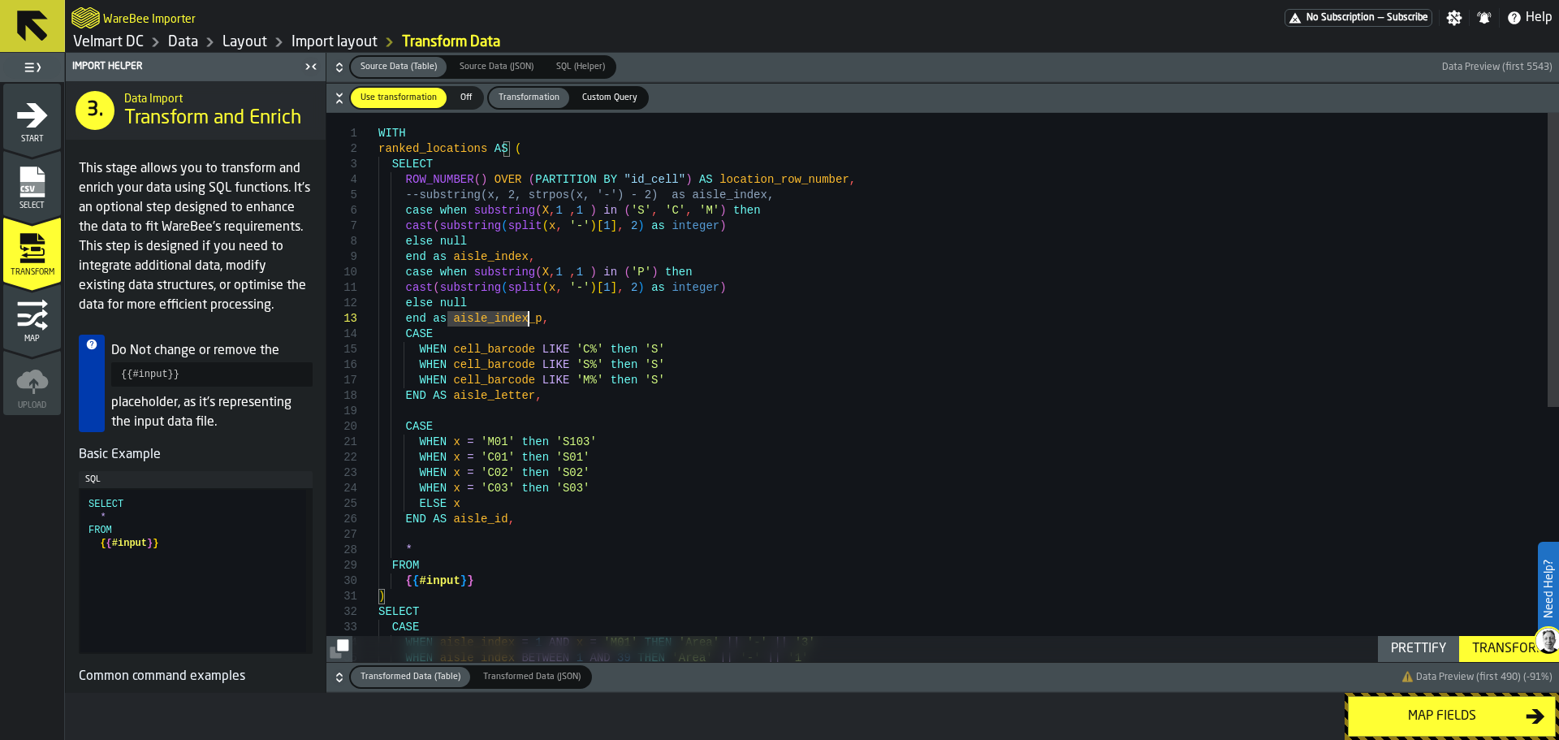
click at [638, 276] on div "{ { #input } } ) SELECT CASE WHEN aisle_index = 1 AND x = 'M01' THEN 'Area' || …" at bounding box center [968, 625] width 1180 height 1024
type textarea "**********"
click at [1510, 647] on div "Transform" at bounding box center [1508, 648] width 87 height 19
click at [1386, 722] on div "Map fields" at bounding box center [1441, 715] width 167 height 19
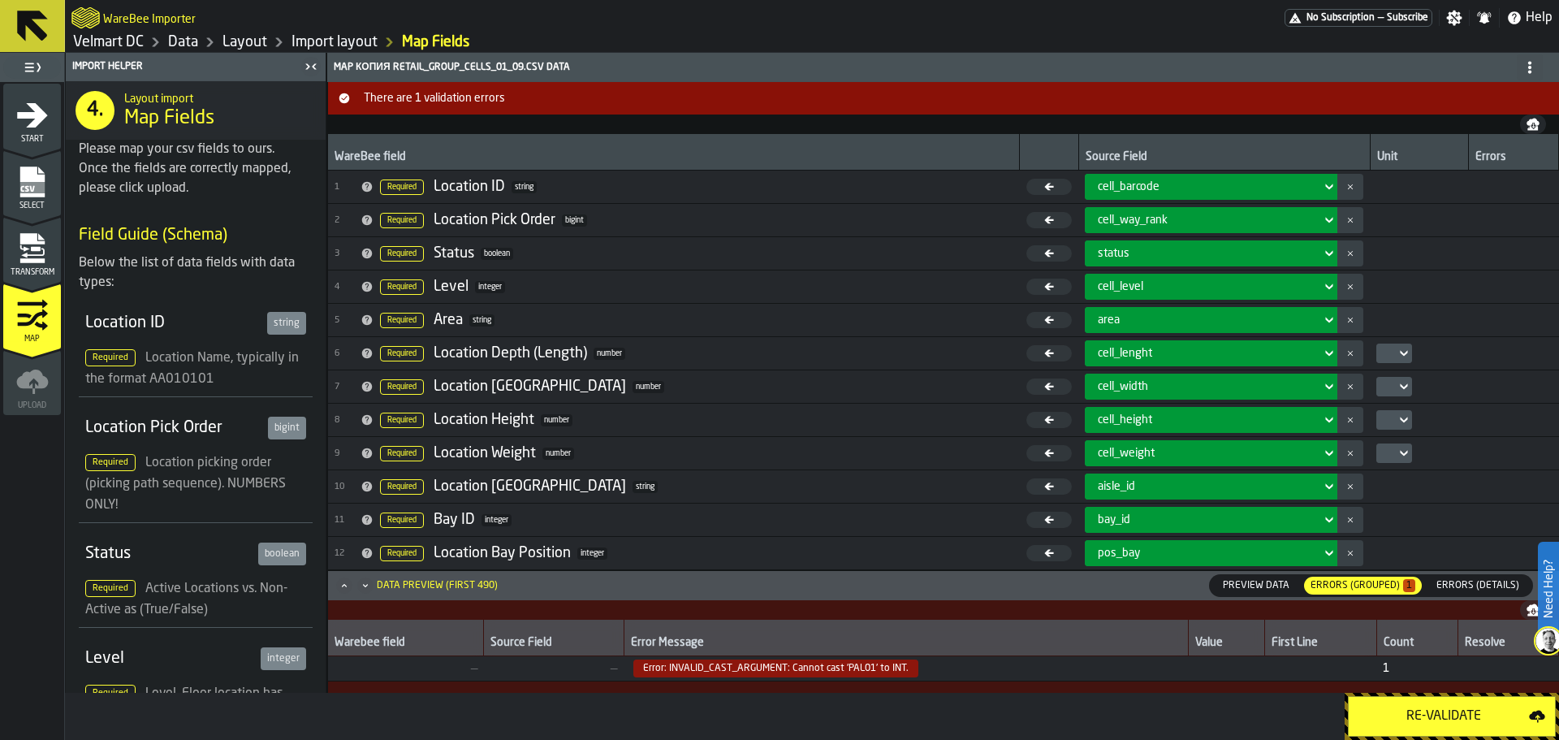
click at [1416, 723] on div "Re-Validate" at bounding box center [1443, 715] width 170 height 19
click at [804, 670] on span "Error: INVALID_CAST_ARGUMENT: Cannot cast 'PAL01' to INT." at bounding box center [775, 668] width 285 height 18
click at [815, 673] on span "Error: INVALID_CAST_ARGUMENT: Cannot cast 'PAL01' to INT." at bounding box center [775, 668] width 285 height 18
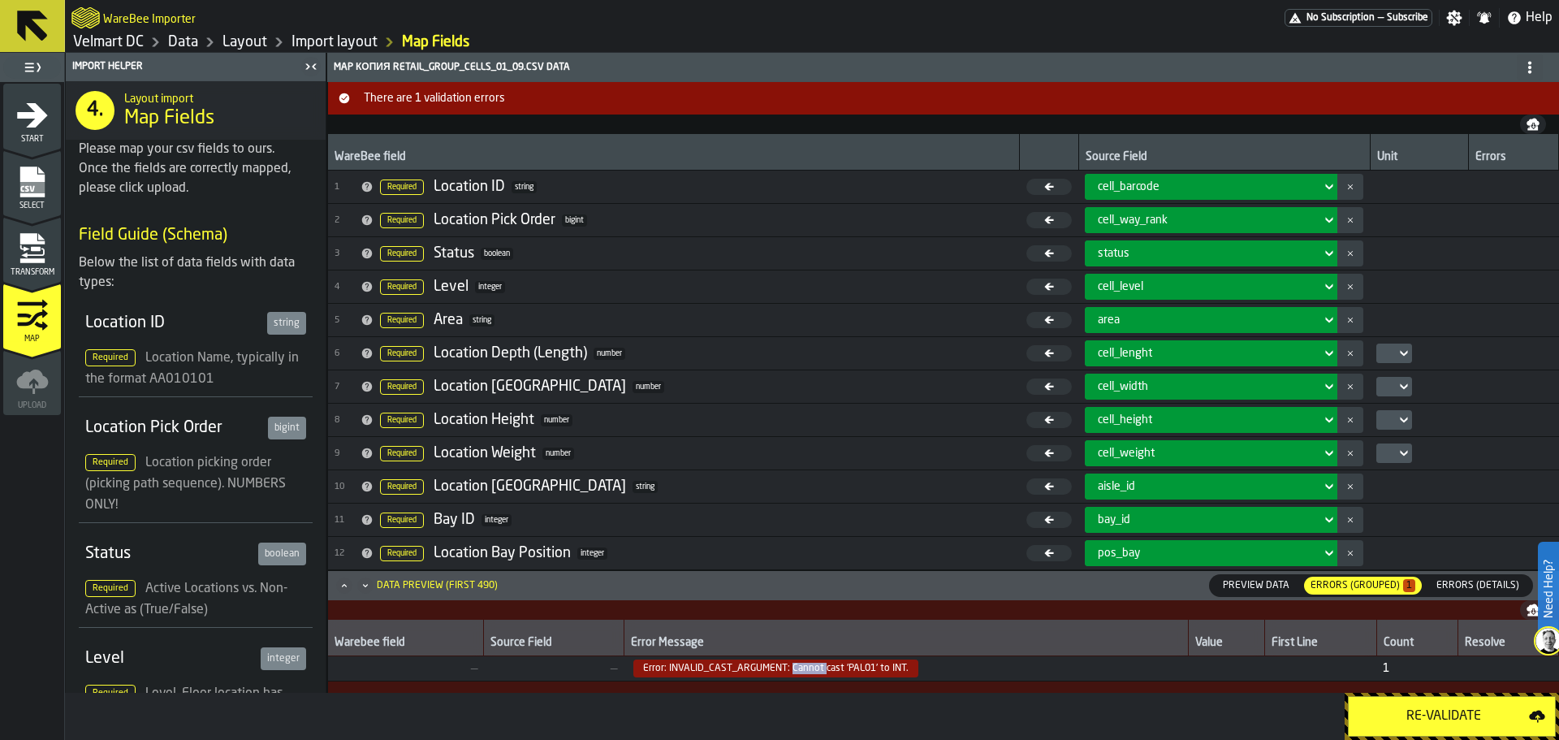
click at [815, 673] on span "Error: INVALID_CAST_ARGUMENT: Cannot cast 'PAL01' to INT." at bounding box center [775, 668] width 285 height 18
click at [875, 672] on span "Error: INVALID_CAST_ARGUMENT: Cannot cast 'PAL01' to INT." at bounding box center [775, 668] width 285 height 18
click at [889, 670] on span "Error: INVALID_CAST_ARGUMENT: Cannot cast 'PAL01' to INT." at bounding box center [775, 668] width 285 height 18
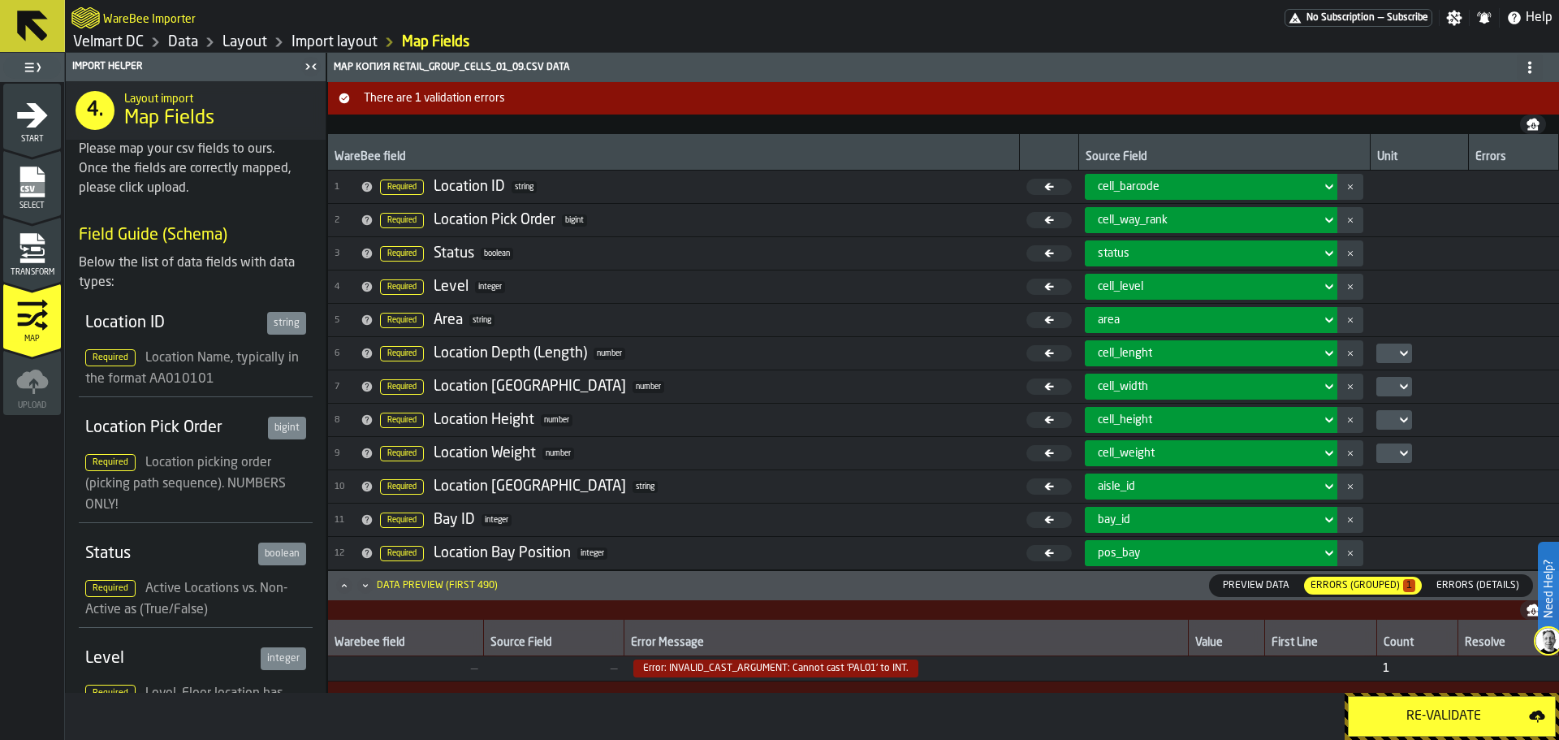
click at [844, 671] on span "Error: INVALID_CAST_ARGUMENT: Cannot cast 'PAL01' to INT." at bounding box center [775, 668] width 285 height 18
click at [33, 258] on icon "menu Transform" at bounding box center [31, 260] width 24 height 5
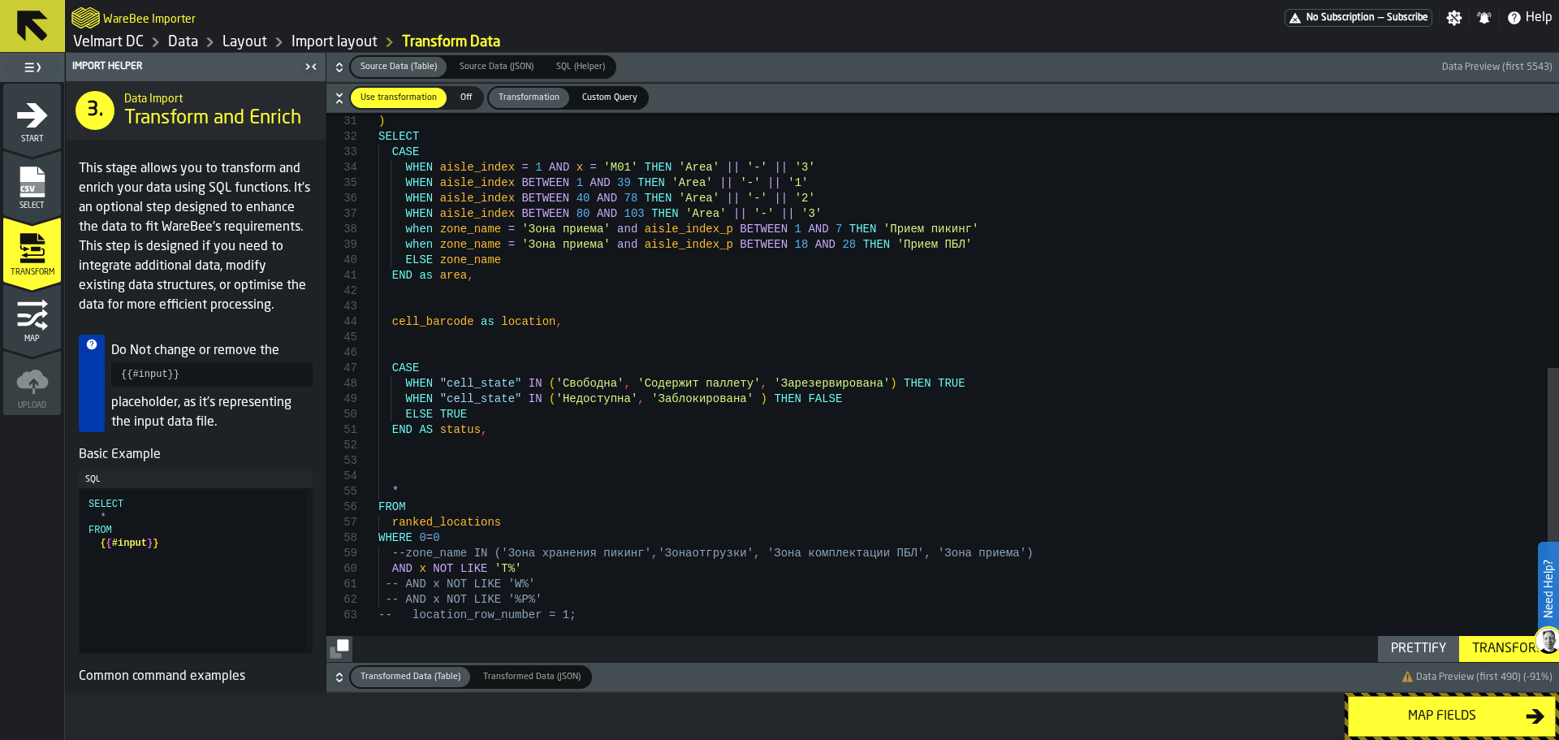
click at [529, 320] on div "{ { #input } } ) SELECT CASE WHEN aisle_index = 1 AND x = 'M01' THEN 'Area' || …" at bounding box center [968, 150] width 1180 height 1024
click at [529, 319] on div "{ { #input } } ) SELECT CASE WHEN aisle_index = 1 AND x = 'M01' THEN 'Area' || …" at bounding box center [968, 150] width 1180 height 1024
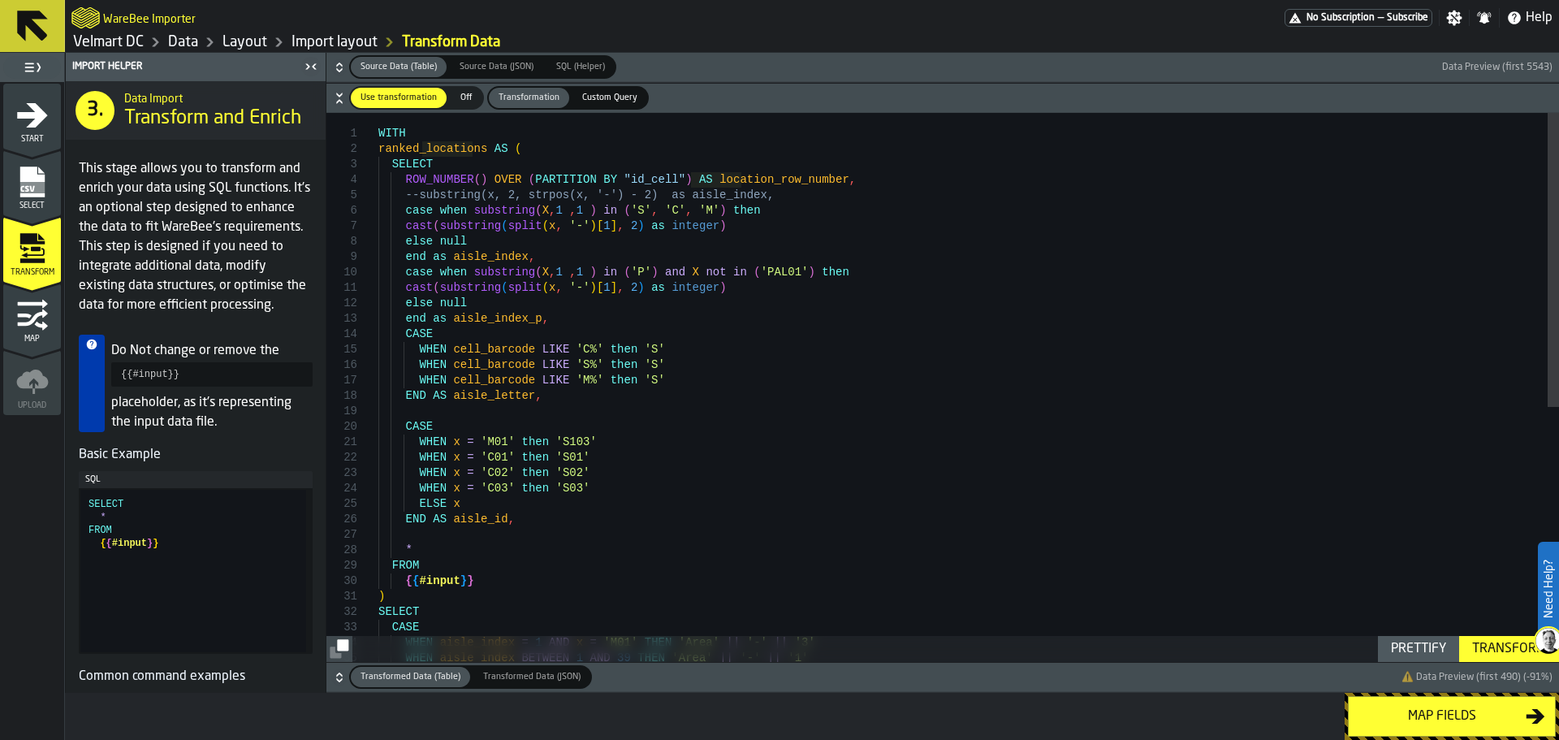
click at [666, 232] on div "{ { #input } } ) SELECT CASE WHEN aisle_index = 1 AND x = 'M01' THEN 'Area' || …" at bounding box center [968, 625] width 1180 height 1024
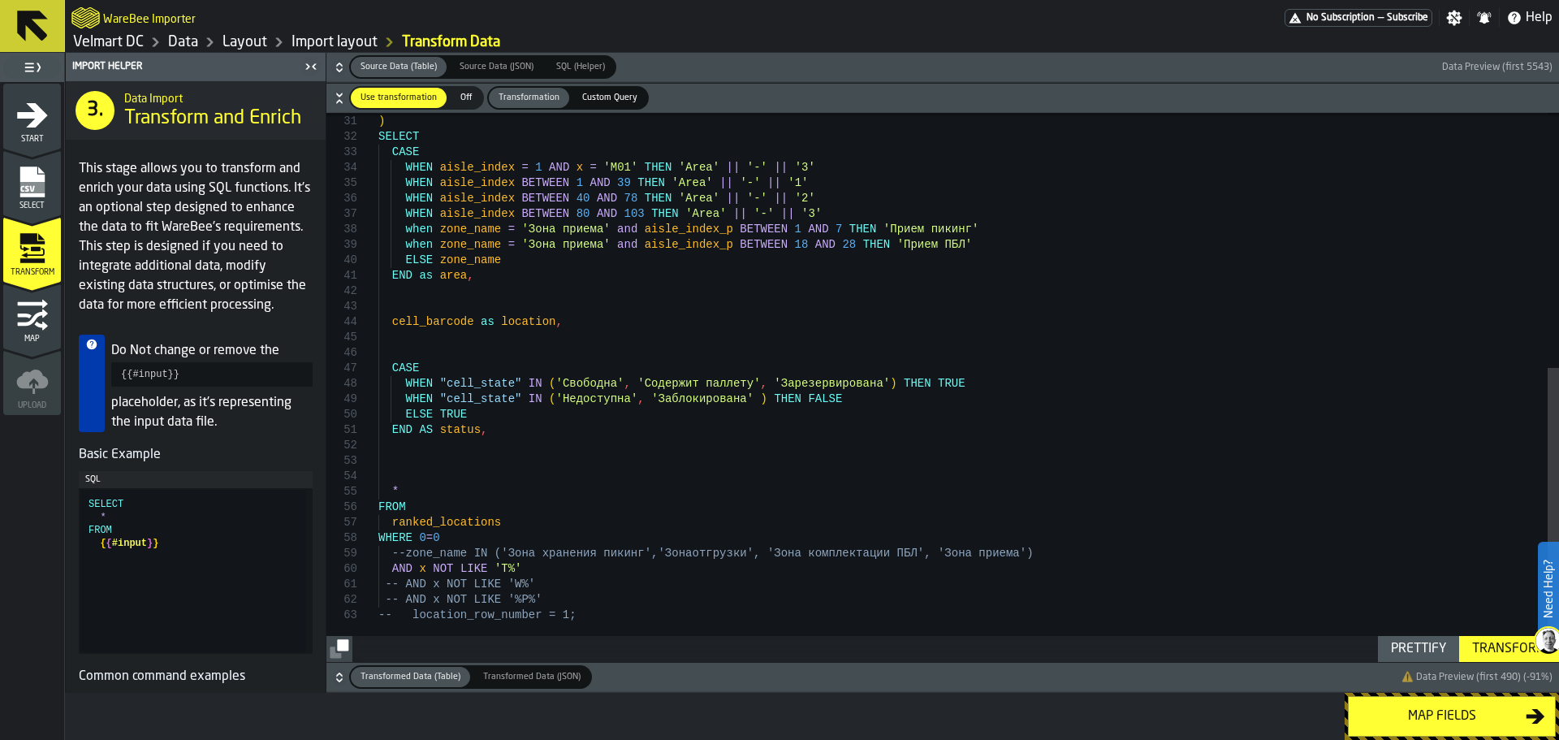
click at [527, 574] on div "{ { #input } } ) SELECT CASE WHEN aisle_index = 1 AND x = 'M01' THEN 'Area' || …" at bounding box center [968, 150] width 1180 height 1024
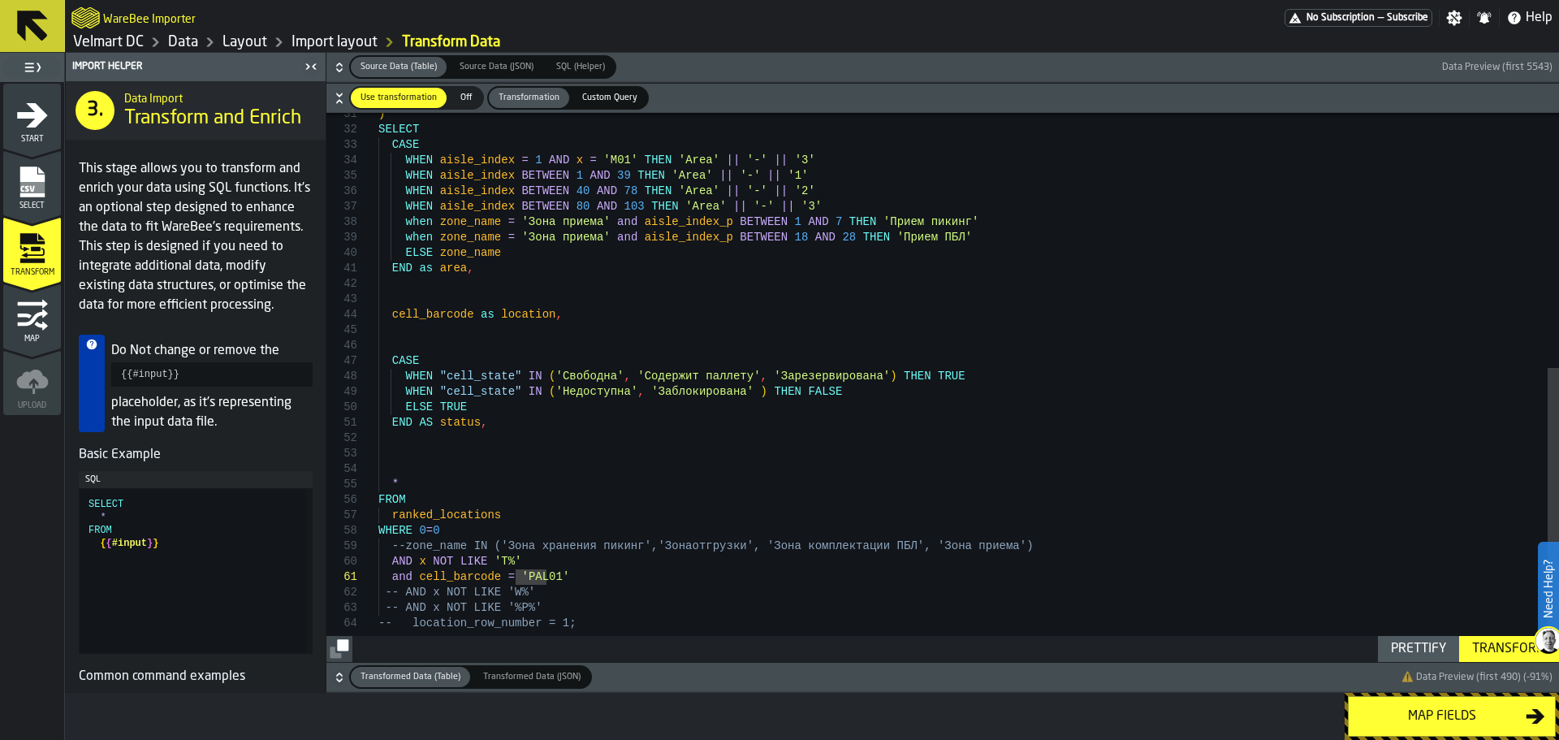
click at [1485, 649] on div "Transform" at bounding box center [1508, 648] width 87 height 19
click at [338, 677] on icon "button-" at bounding box center [339, 677] width 16 height 16
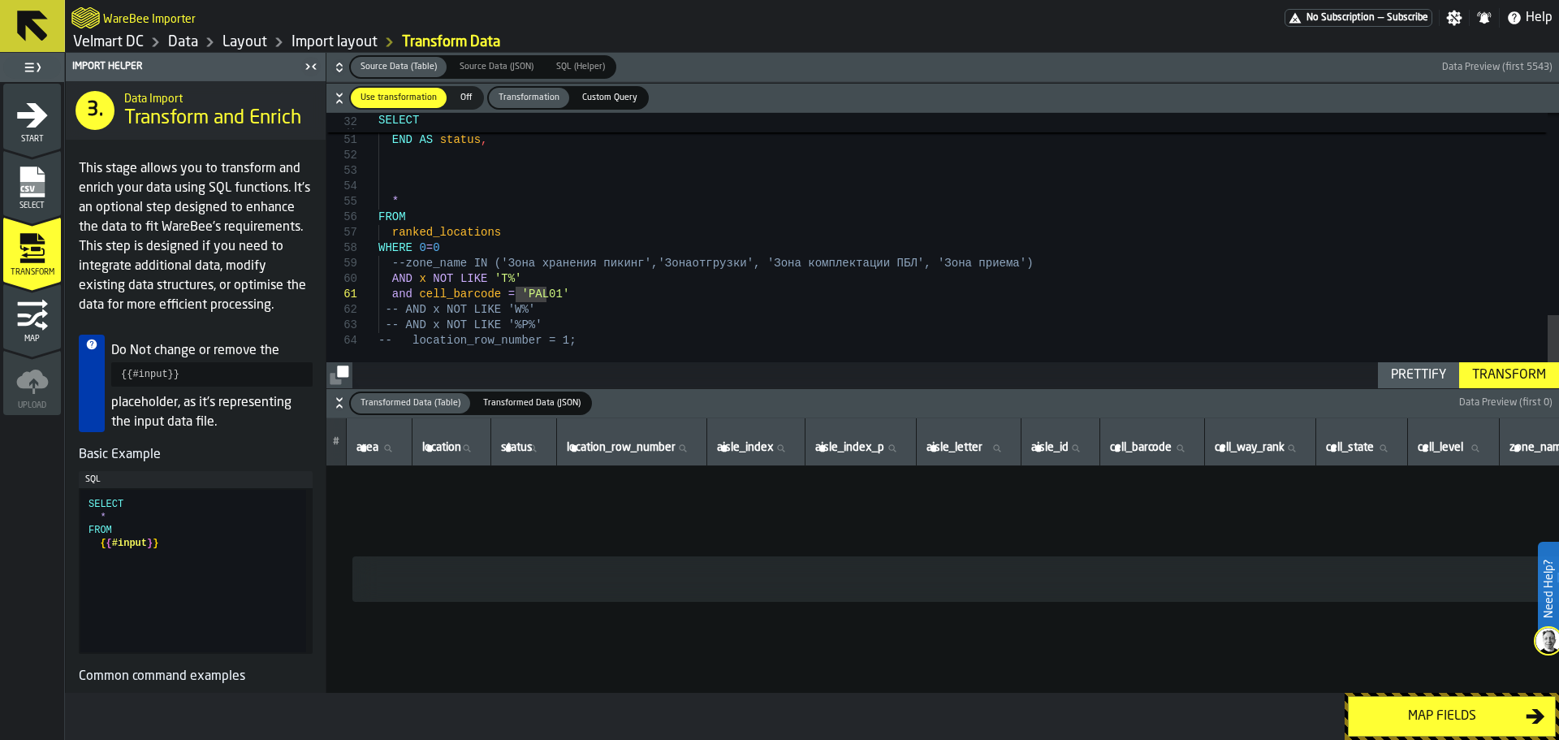
click at [1484, 369] on div "Transform" at bounding box center [1508, 374] width 87 height 19
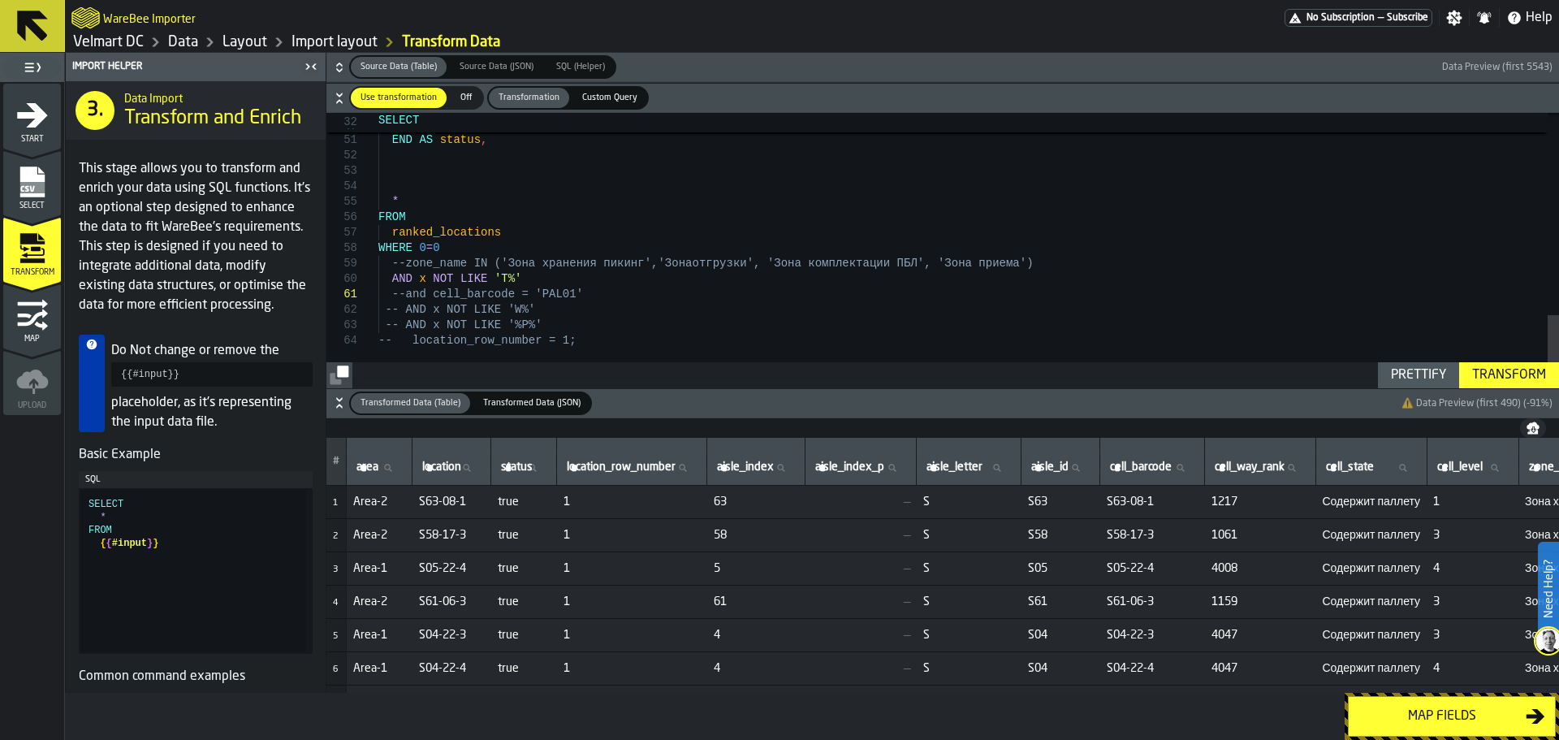
drag, startPoint x: 403, startPoint y: 293, endPoint x: 410, endPoint y: 323, distance: 30.9
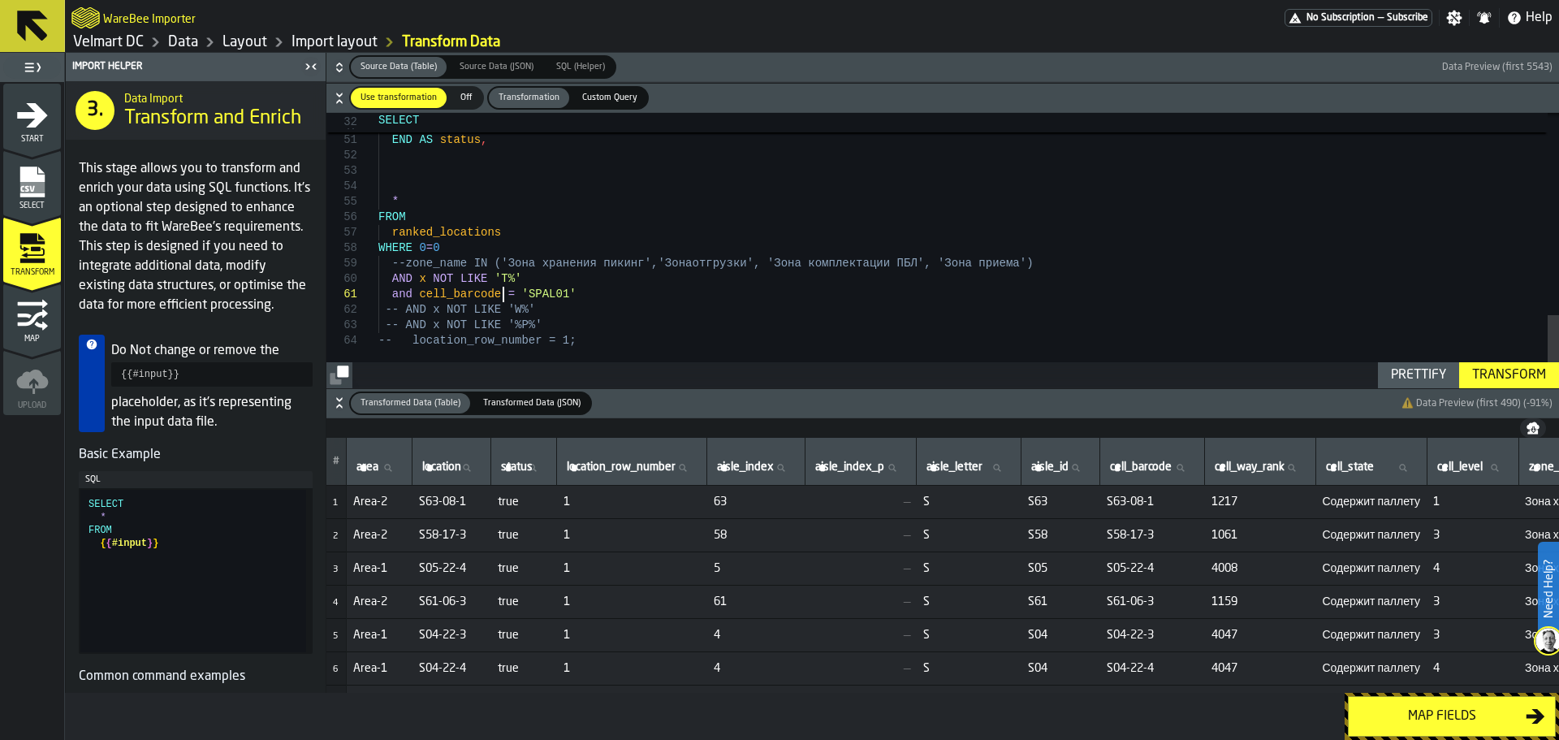
type textarea "**********"
